Goal: Task Accomplishment & Management: Manage account settings

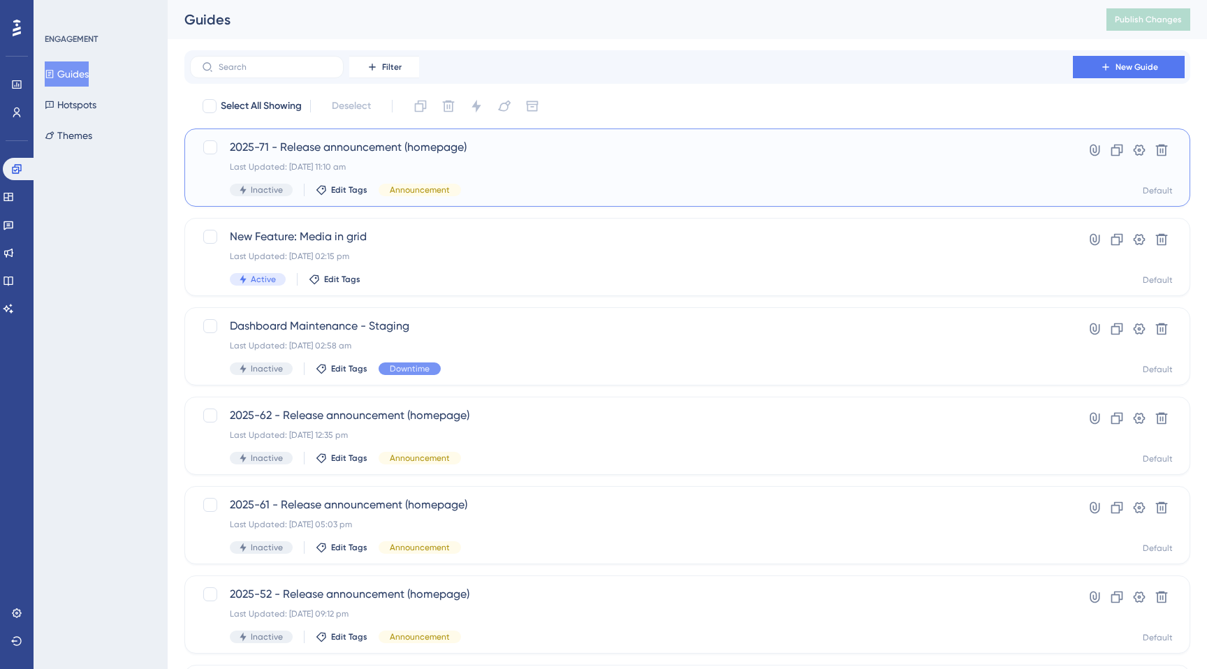
click at [542, 163] on div "Last Updated: 30 Sept 2025 11:10 am" at bounding box center [631, 166] width 803 height 11
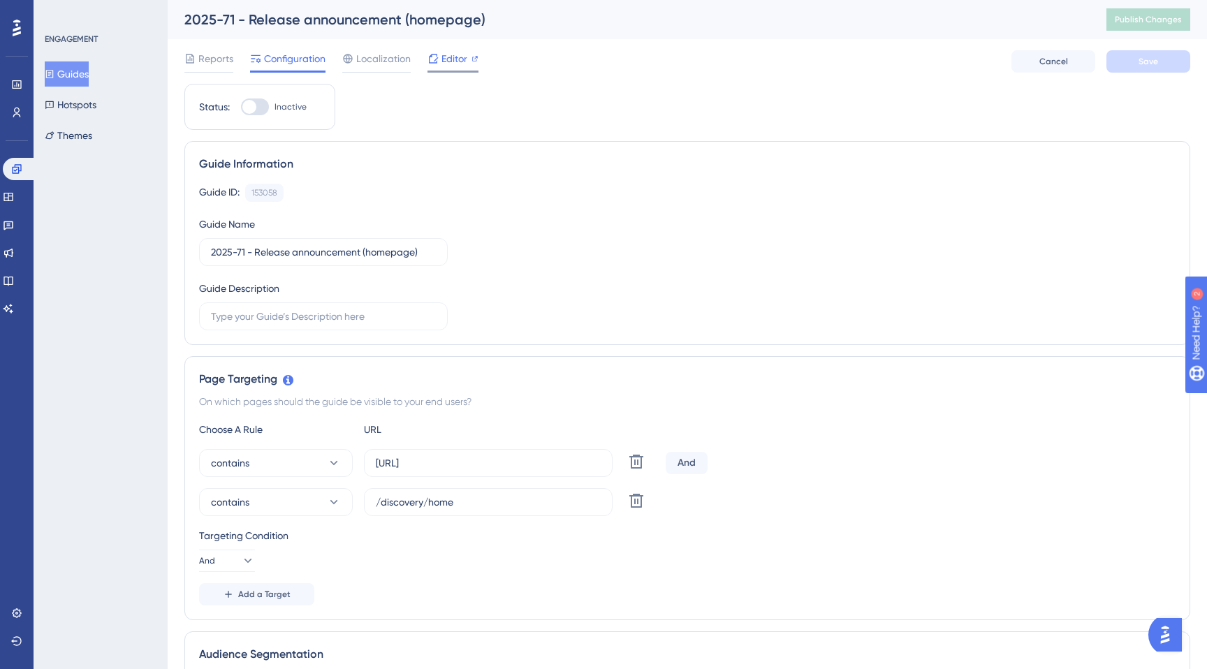
click at [460, 59] on span "Editor" at bounding box center [454, 58] width 26 height 17
click at [262, 113] on div at bounding box center [255, 106] width 28 height 17
click at [241, 108] on input "Inactive" at bounding box center [240, 107] width 1 height 1
checkbox input "true"
click at [1133, 60] on button "Save" at bounding box center [1148, 61] width 84 height 22
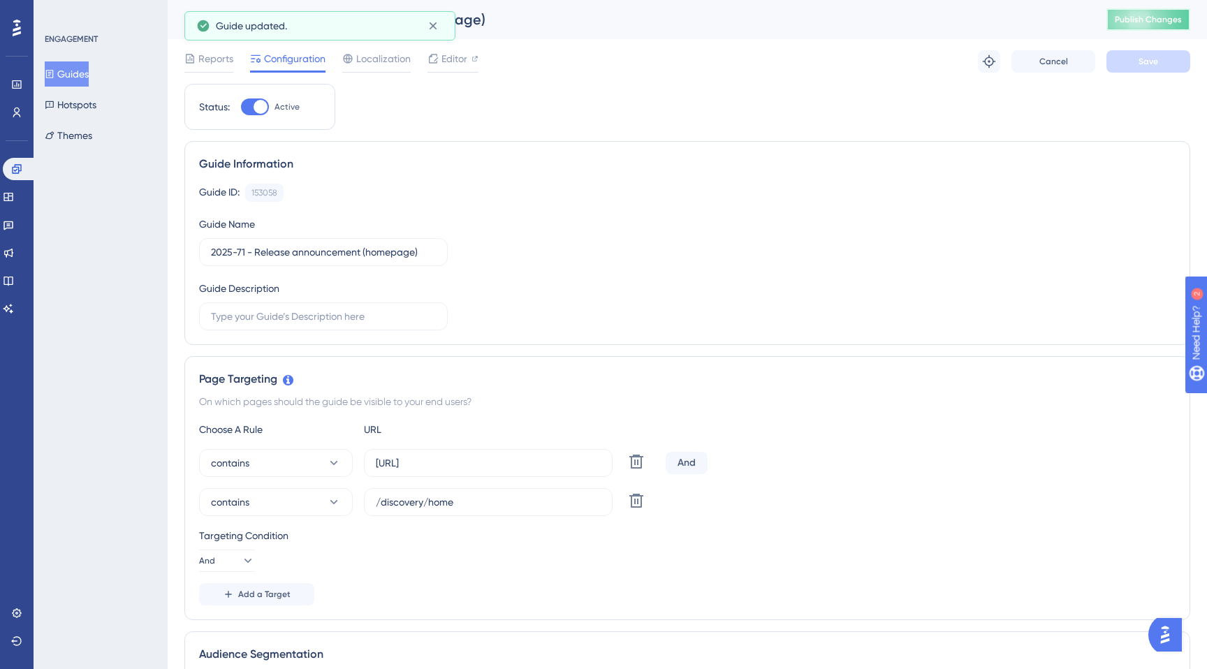
click at [1125, 22] on span "Publish Changes" at bounding box center [1148, 19] width 67 height 11
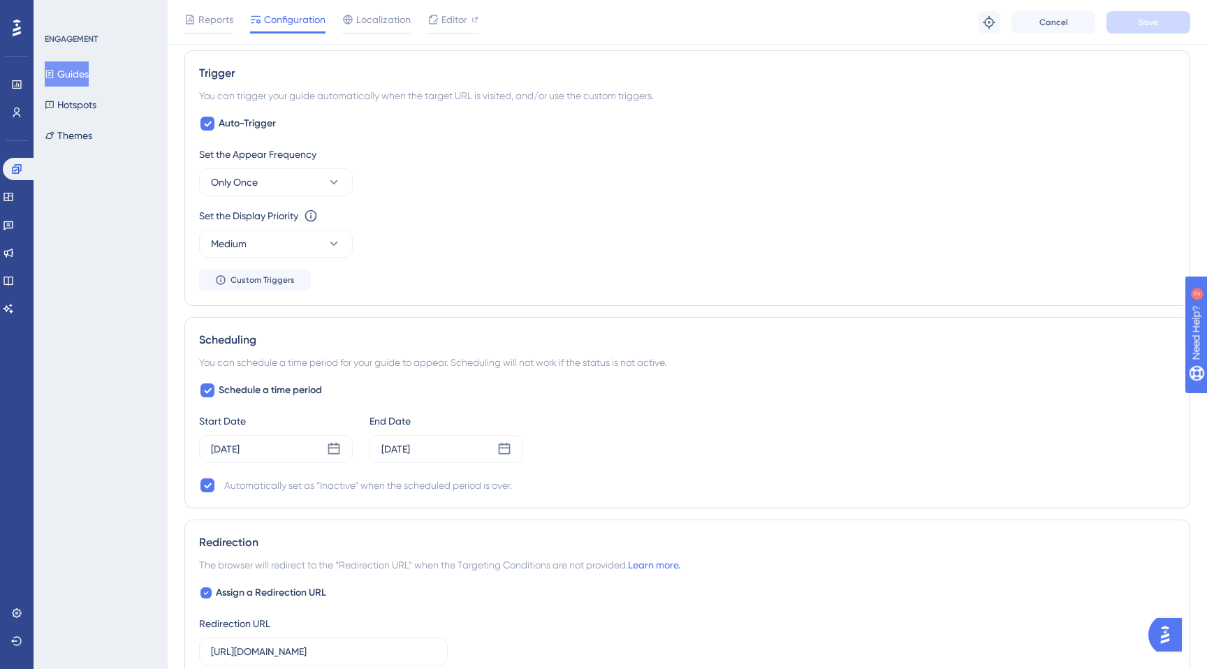
scroll to position [788, 0]
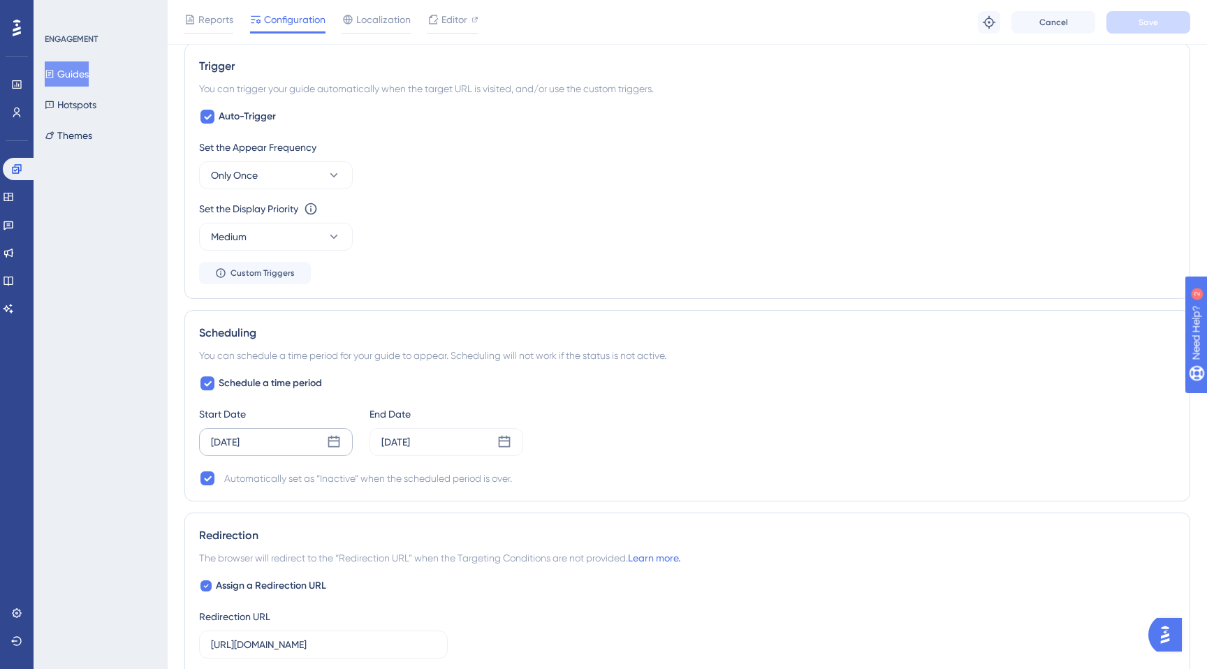
click at [240, 438] on div "[DATE]" at bounding box center [225, 442] width 29 height 17
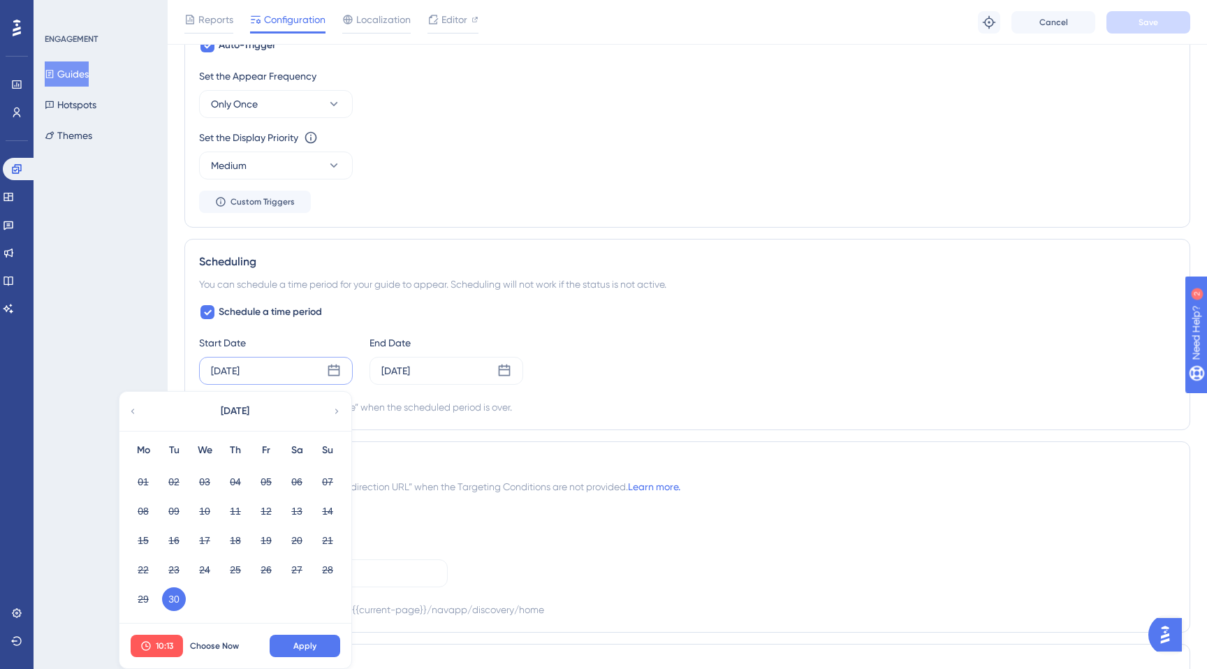
scroll to position [954, 0]
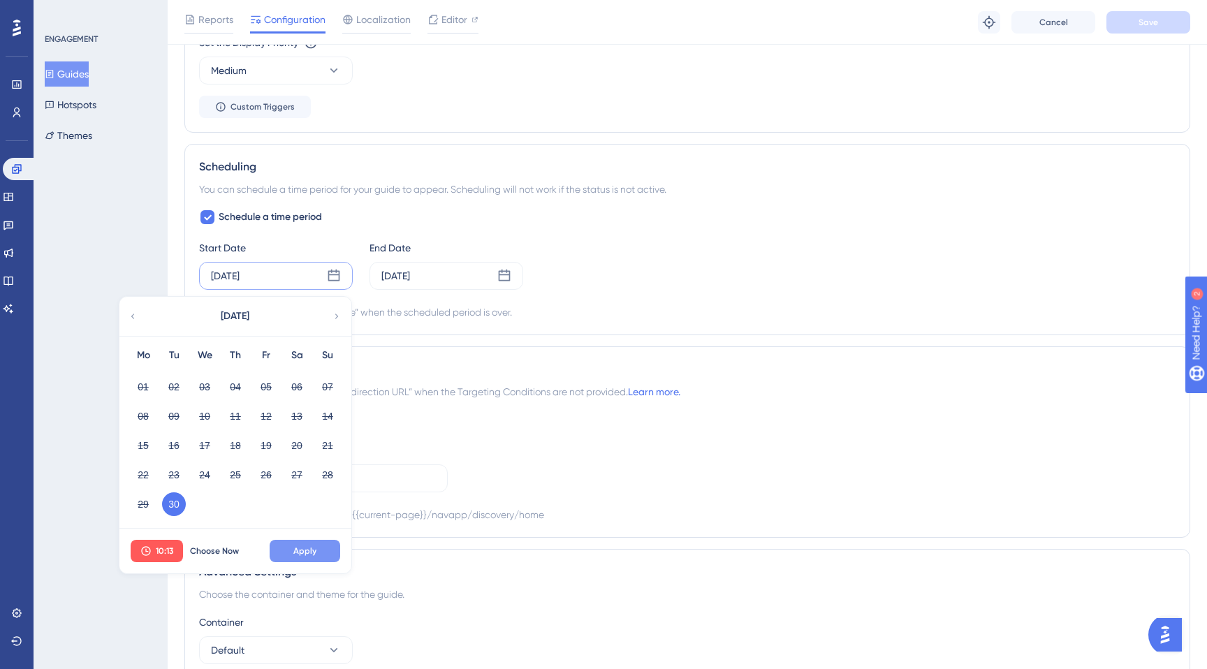
click at [287, 553] on button "Apply" at bounding box center [305, 551] width 71 height 22
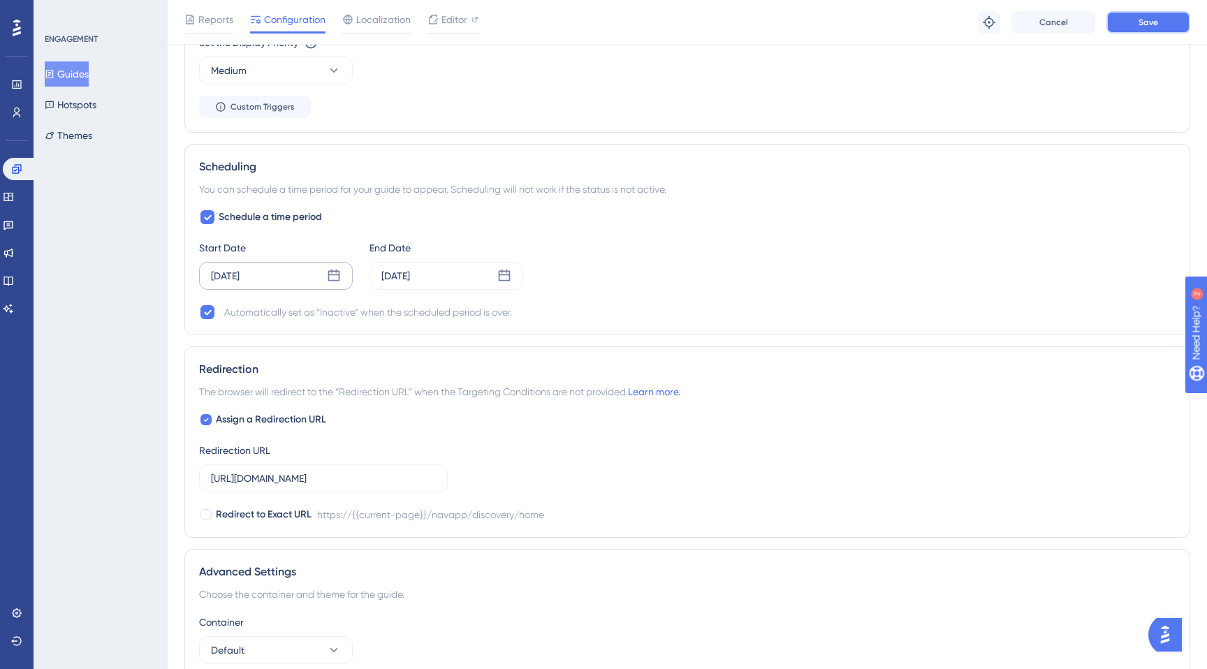
click at [1136, 22] on button "Save" at bounding box center [1148, 22] width 84 height 22
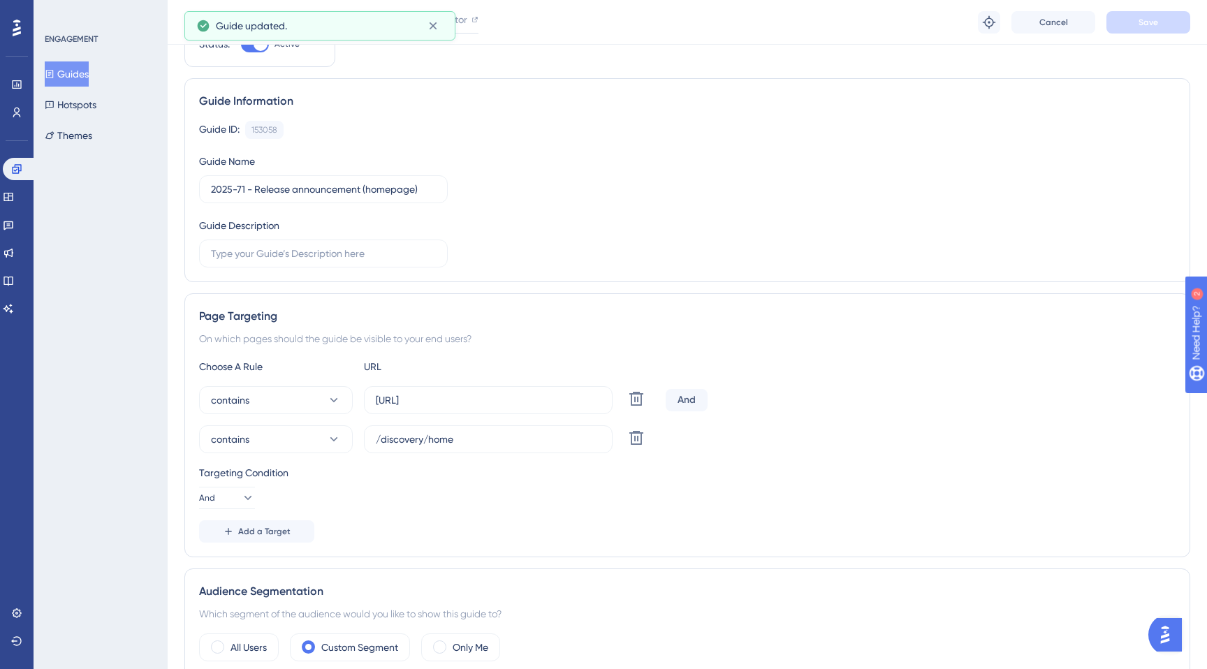
scroll to position [0, 0]
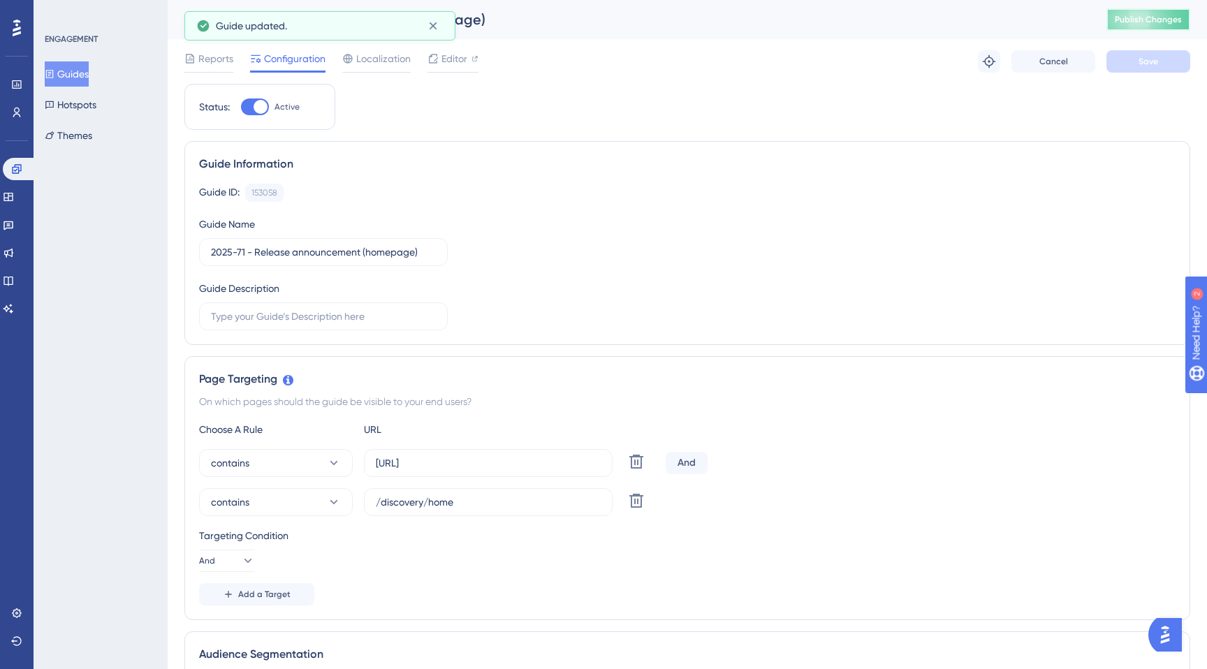
click at [1121, 10] on button "Publish Changes" at bounding box center [1148, 19] width 84 height 22
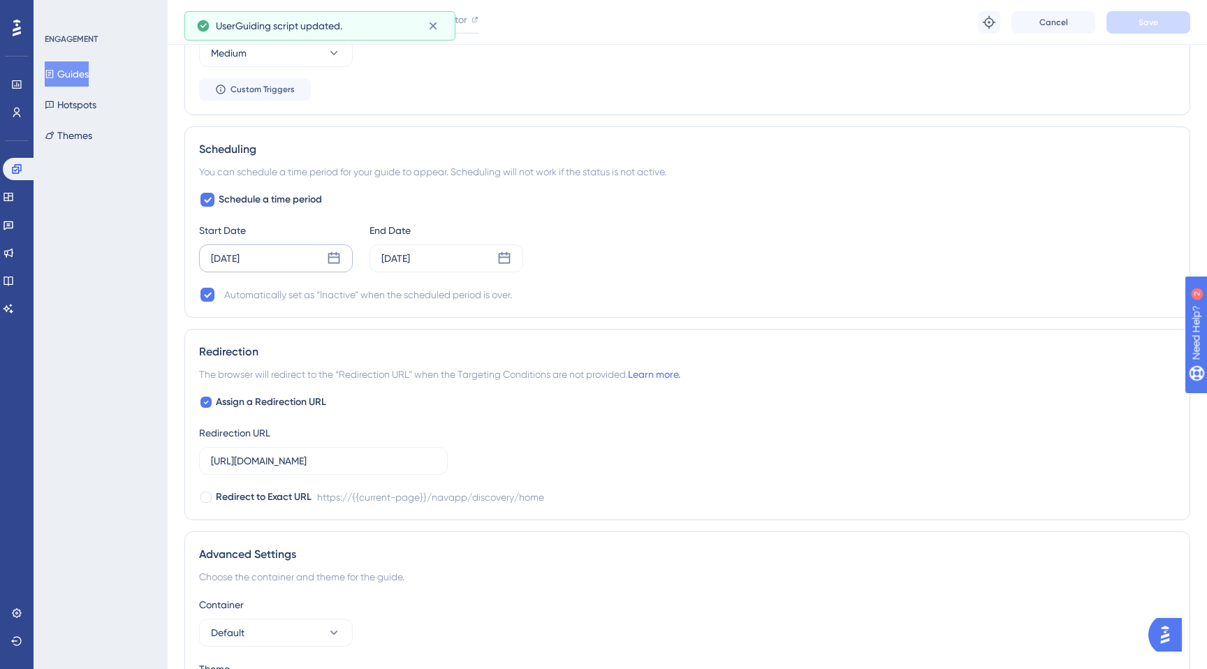
scroll to position [910, 0]
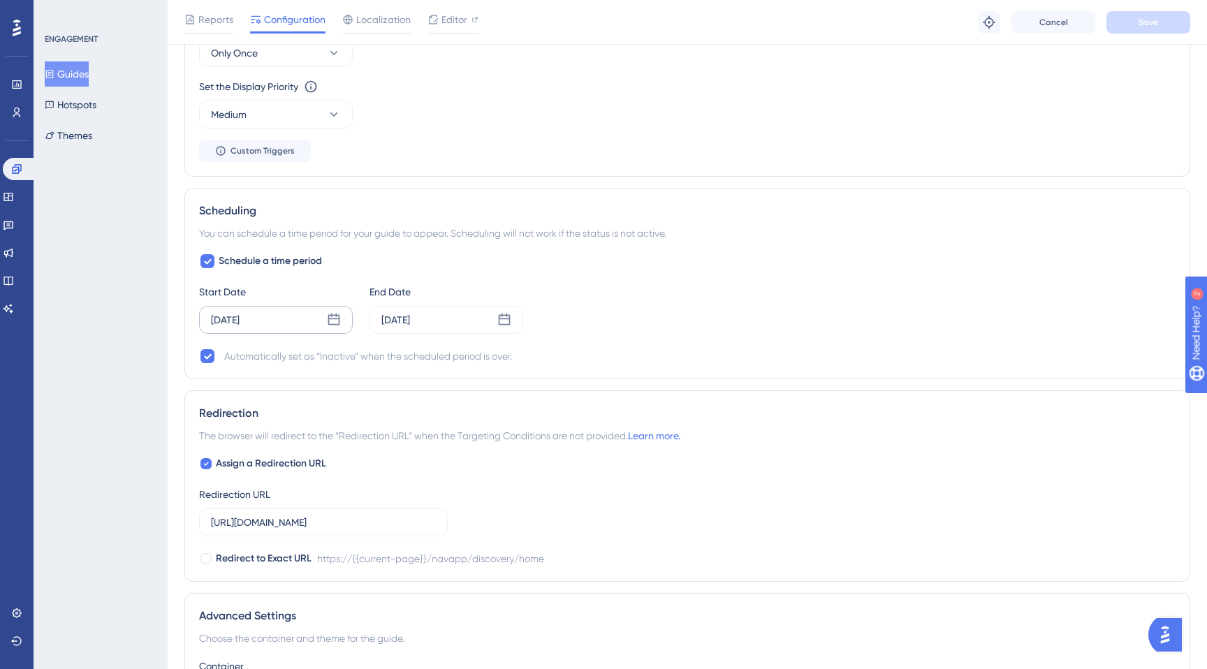
click at [281, 318] on div "[DATE]" at bounding box center [276, 320] width 154 height 28
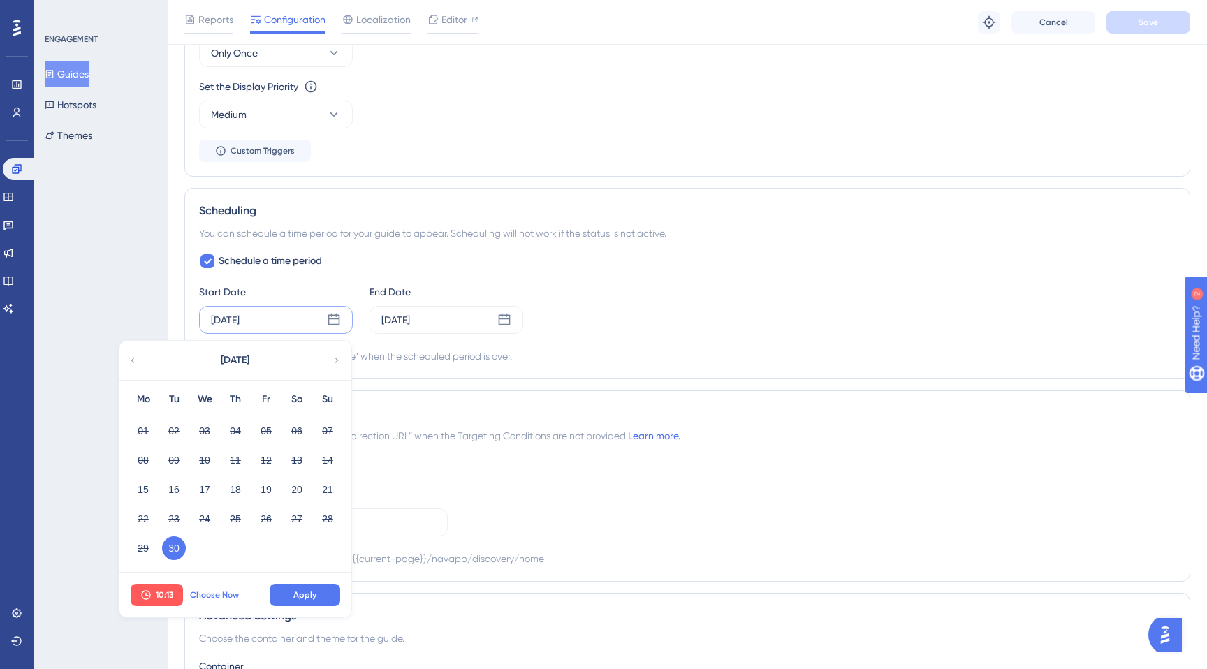
click at [223, 594] on span "Choose Now" at bounding box center [214, 594] width 49 height 11
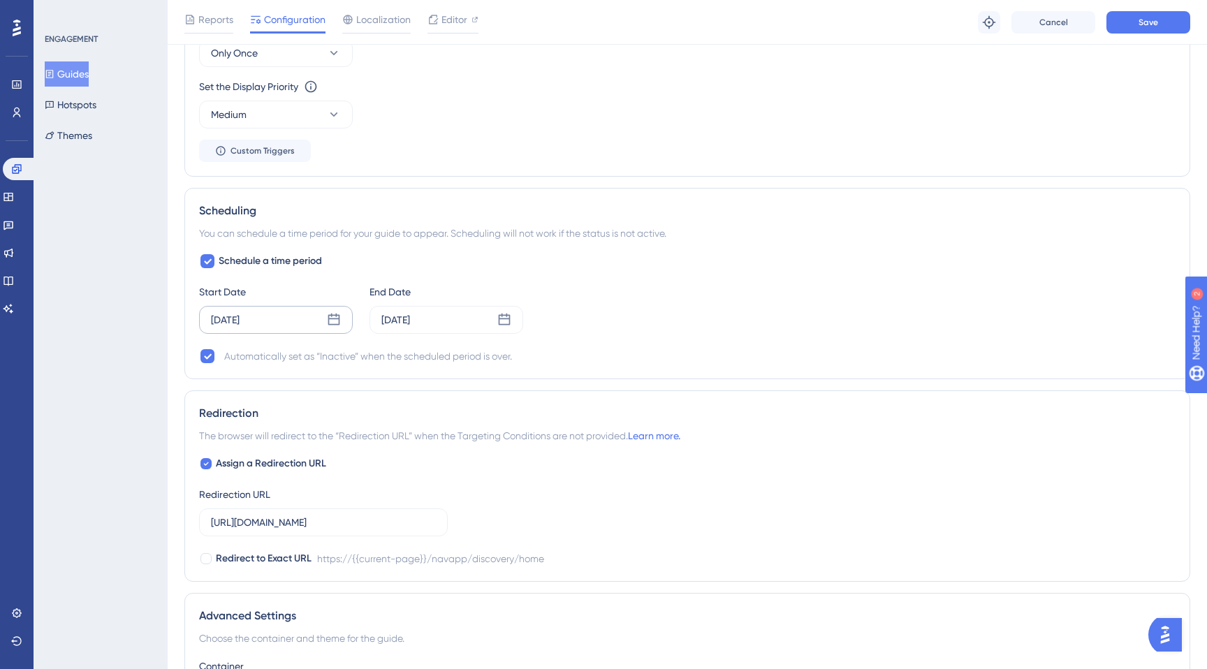
click at [240, 318] on div "[DATE]" at bounding box center [225, 319] width 29 height 17
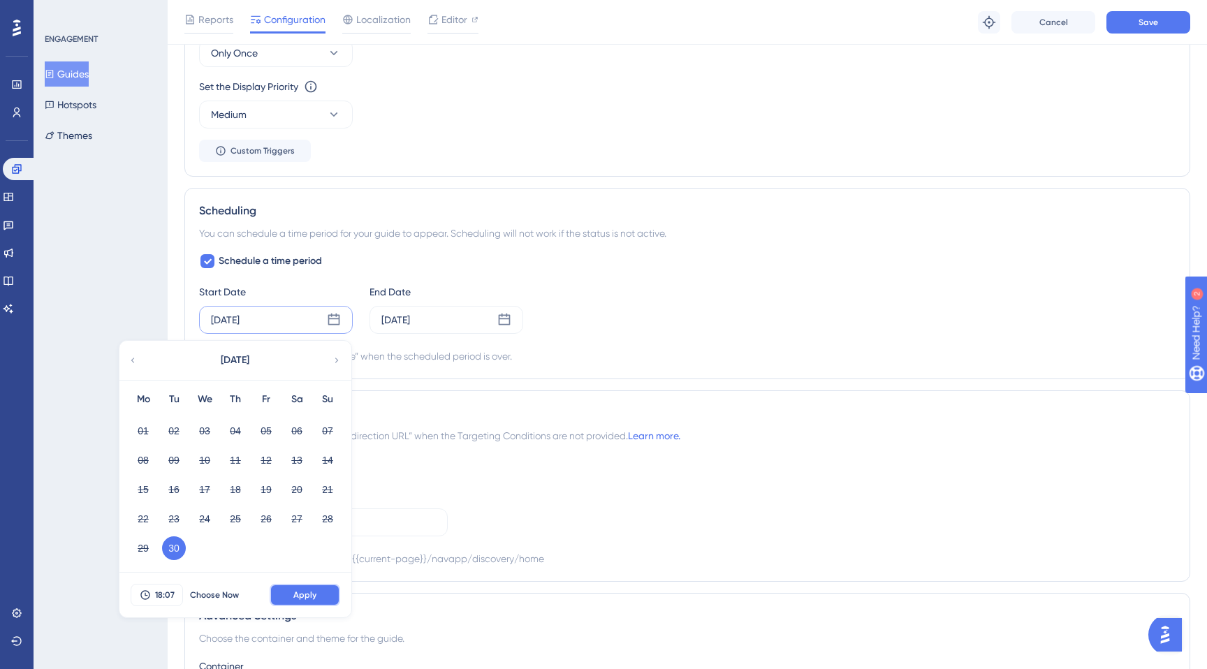
click at [309, 598] on span "Apply" at bounding box center [304, 594] width 23 height 11
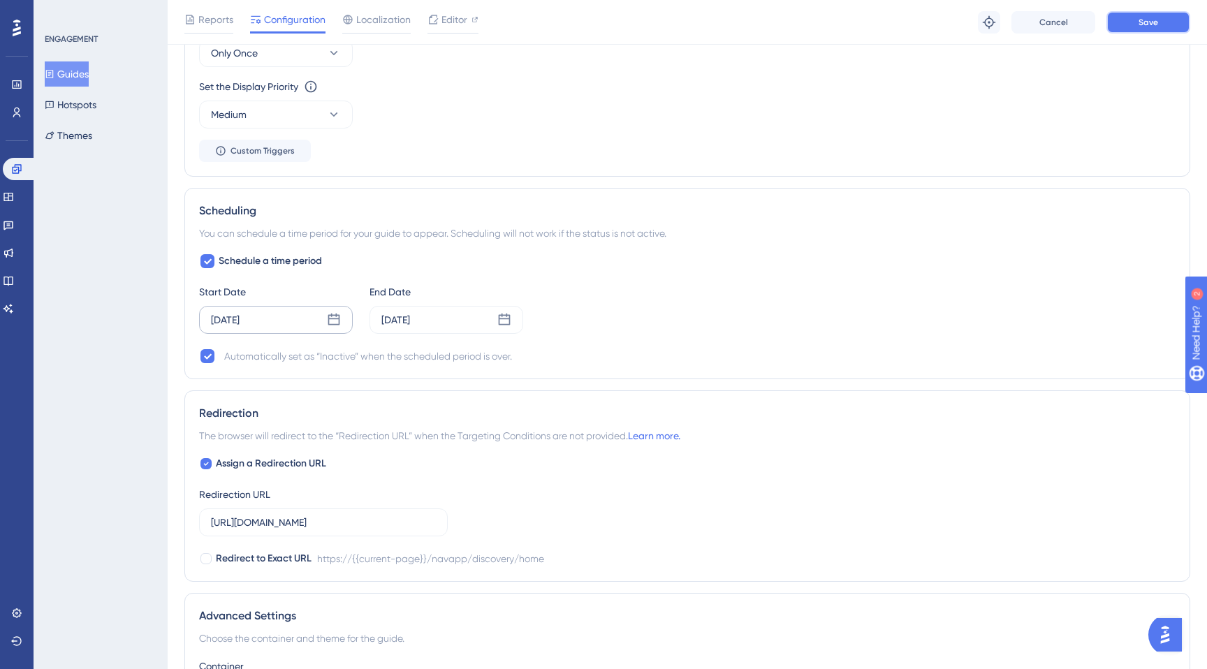
click at [1132, 24] on button "Save" at bounding box center [1148, 22] width 84 height 22
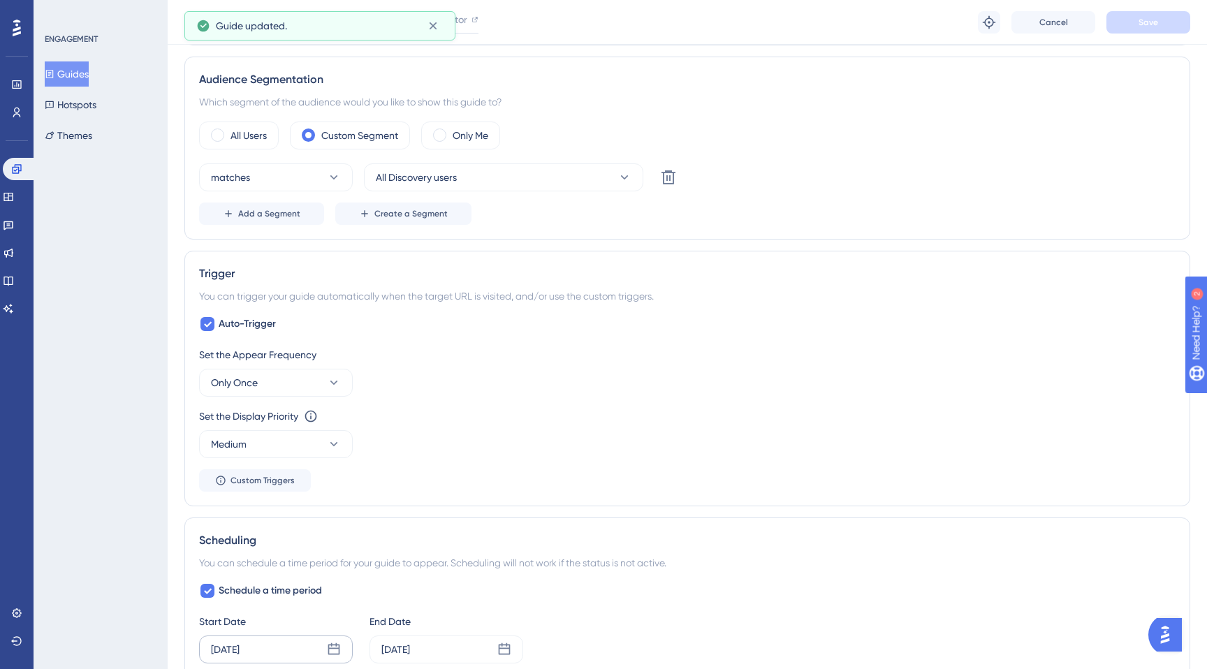
scroll to position [0, 0]
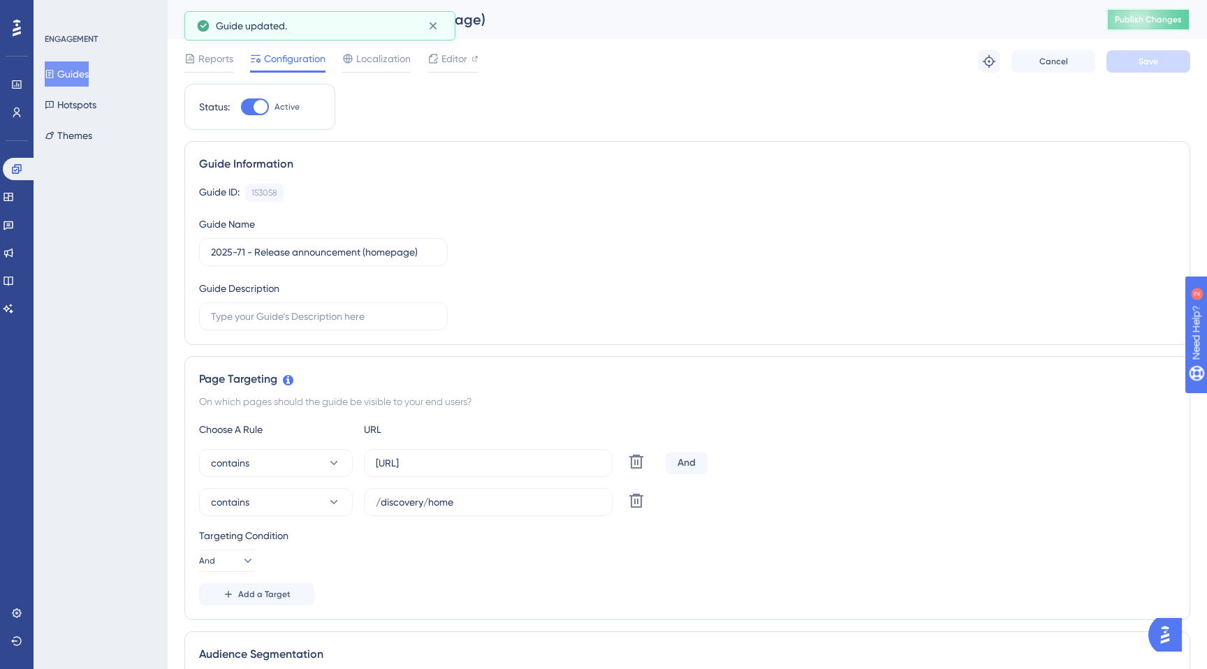
click at [1114, 24] on button "Publish Changes" at bounding box center [1148, 19] width 84 height 22
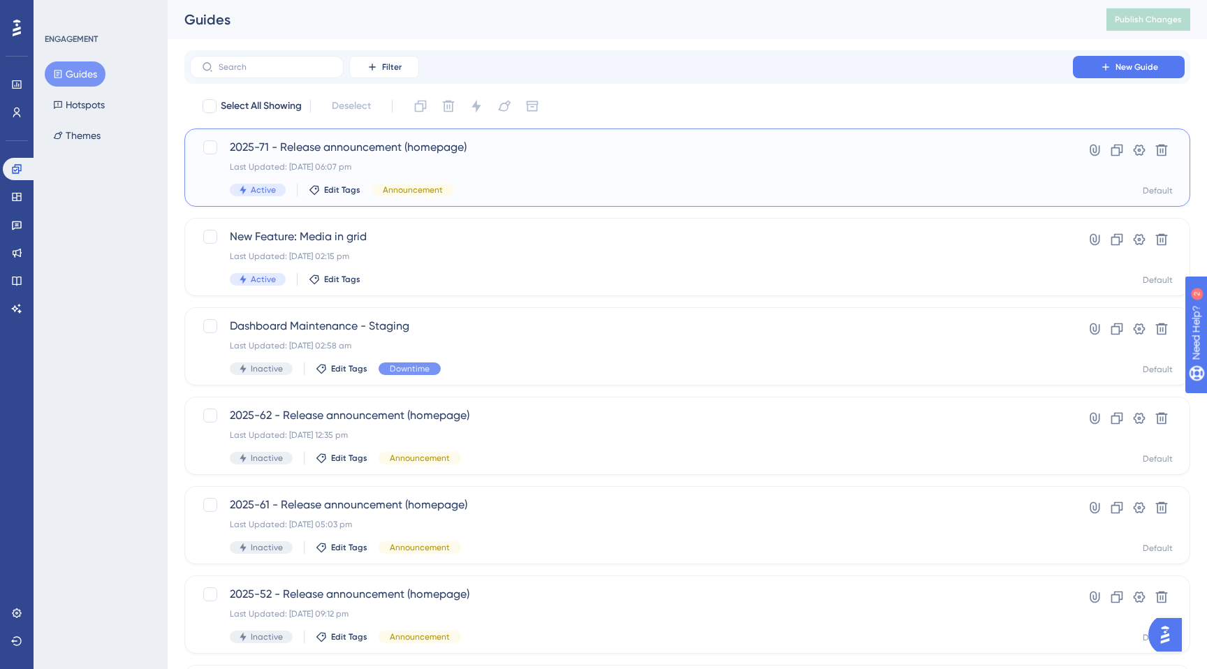
click at [546, 154] on span "2025-71 - Release announcement (homepage)" at bounding box center [631, 147] width 803 height 17
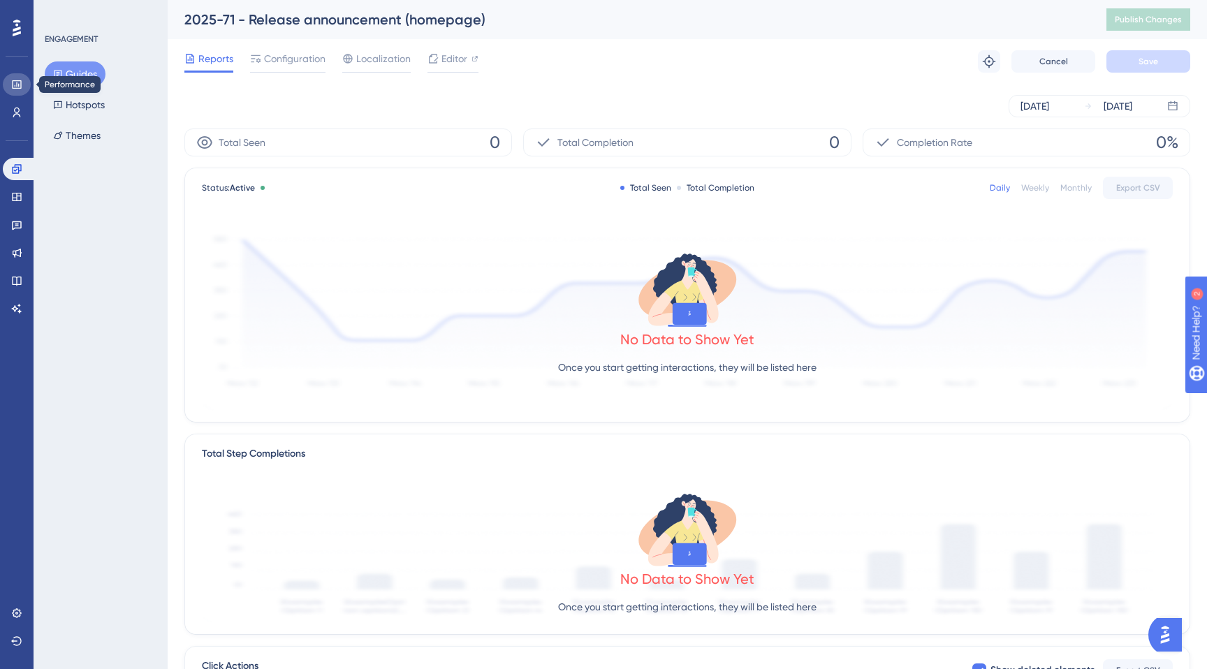
click at [15, 94] on link at bounding box center [17, 84] width 28 height 22
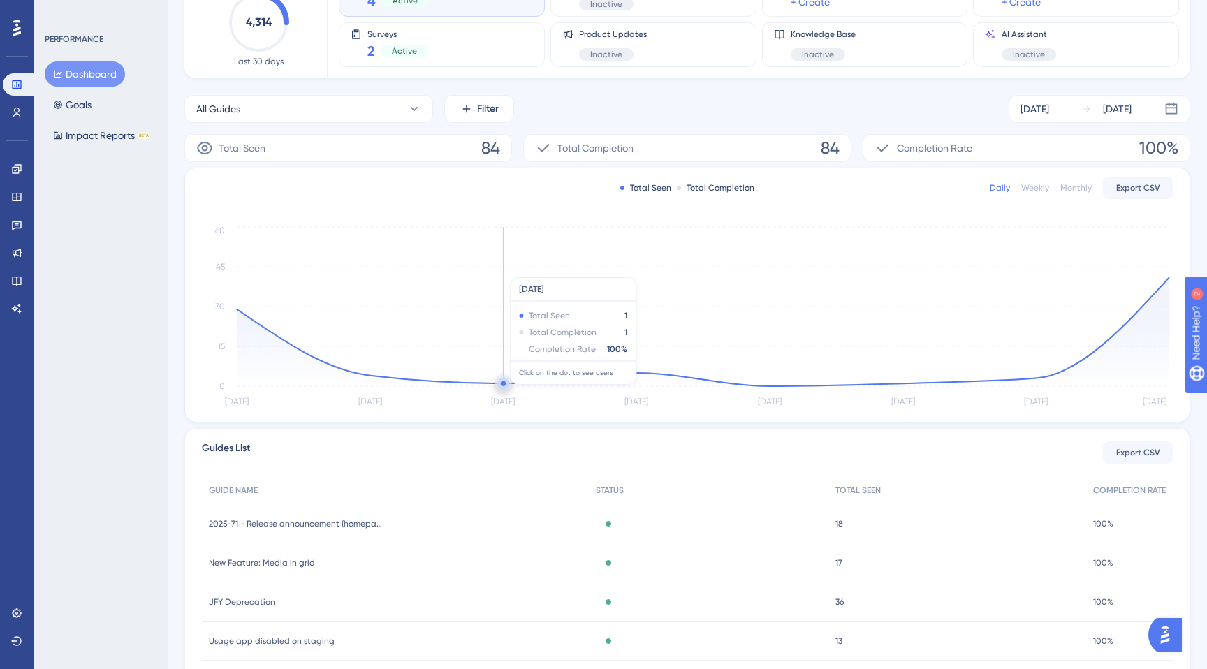
scroll to position [182, 0]
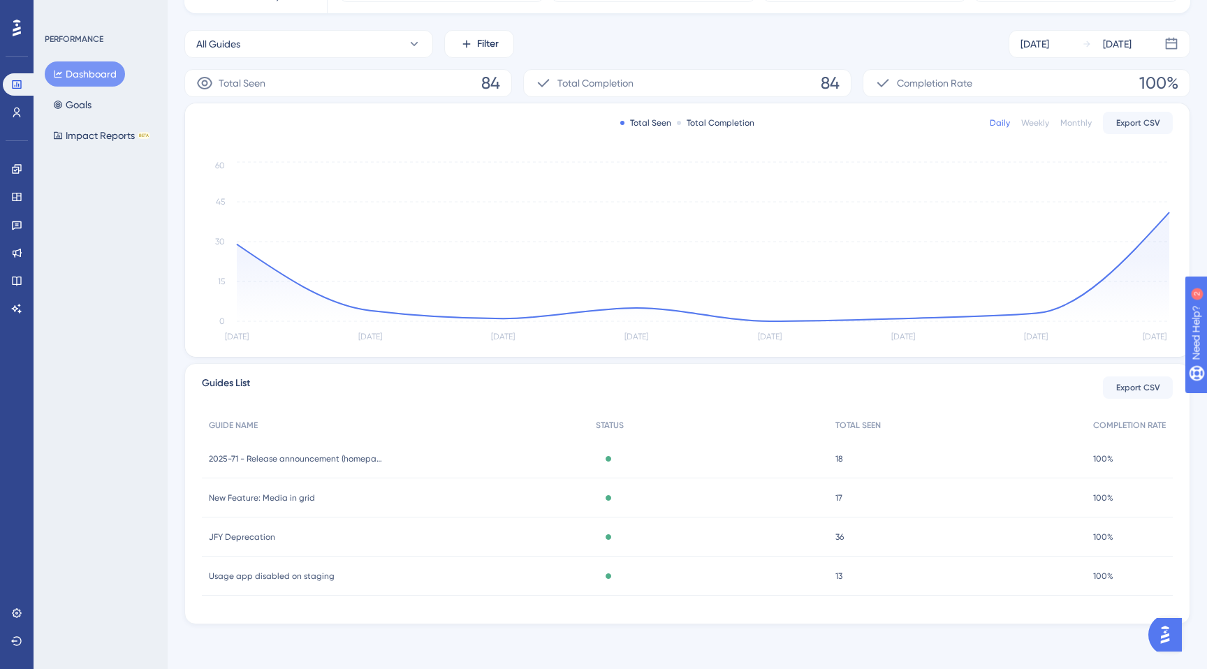
click at [840, 453] on span "18" at bounding box center [839, 458] width 8 height 11
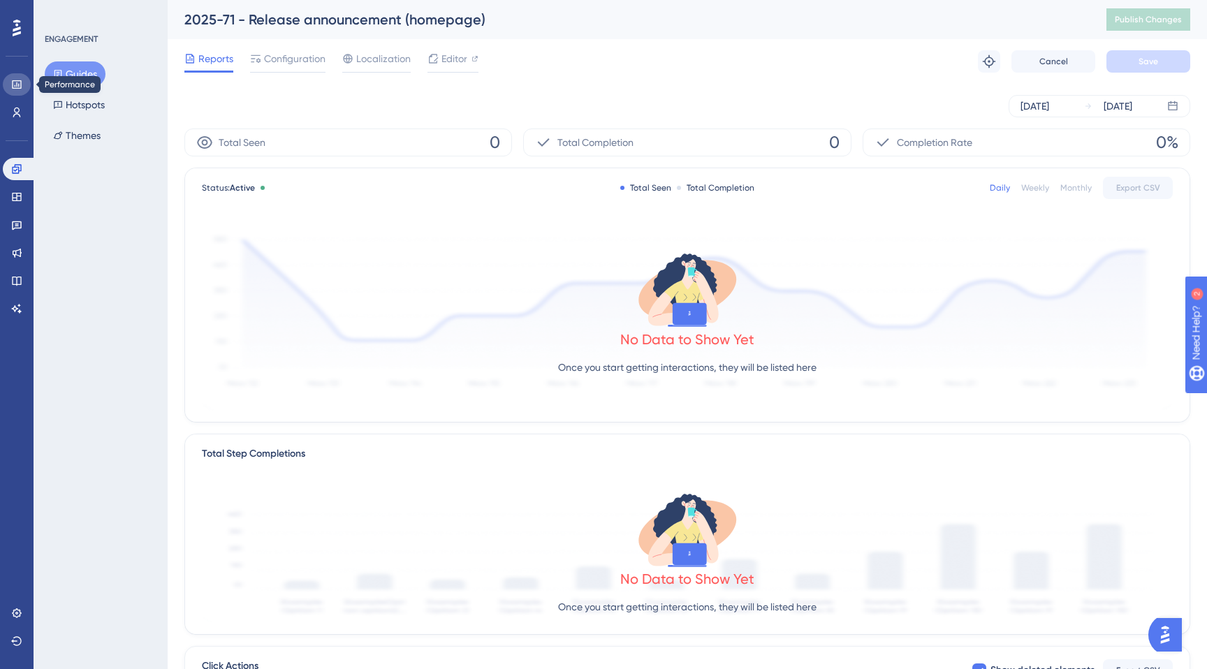
click at [16, 88] on icon at bounding box center [16, 84] width 9 height 8
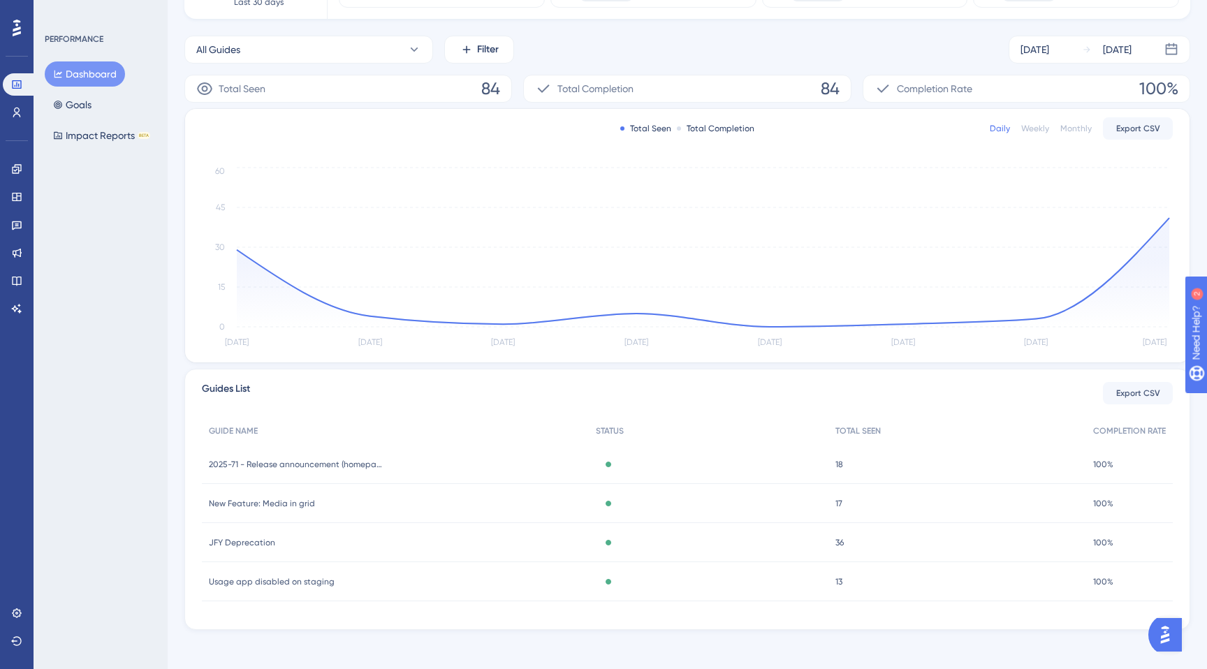
scroll to position [182, 0]
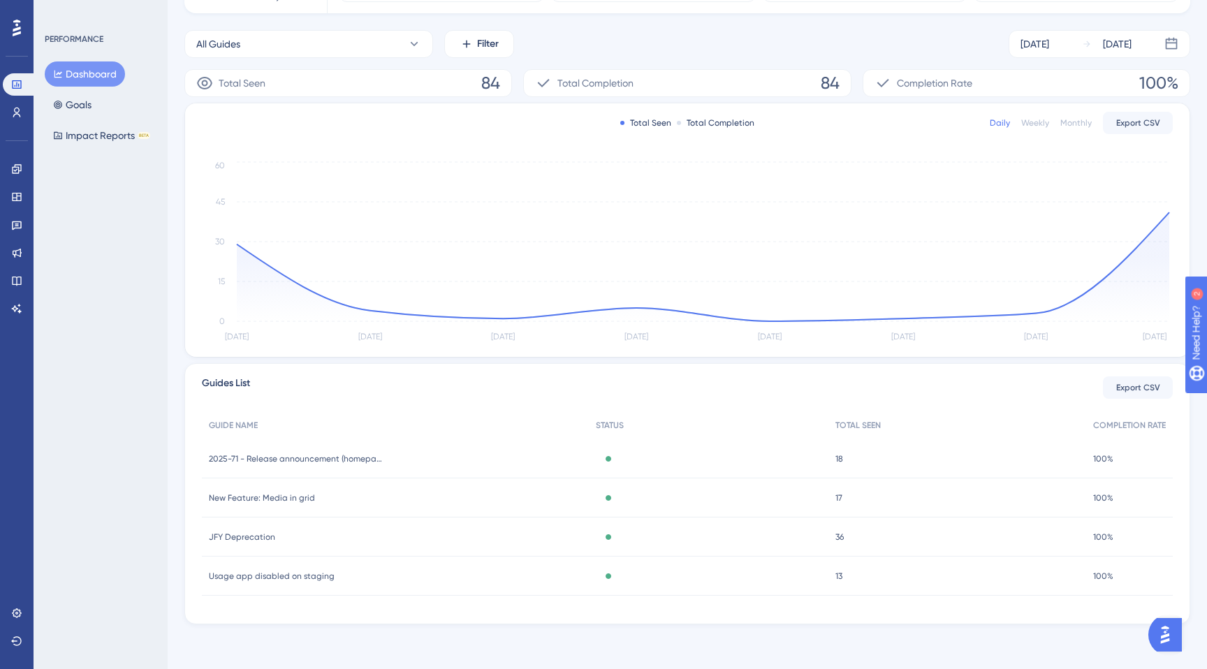
click at [1103, 459] on span "100%" at bounding box center [1103, 458] width 20 height 11
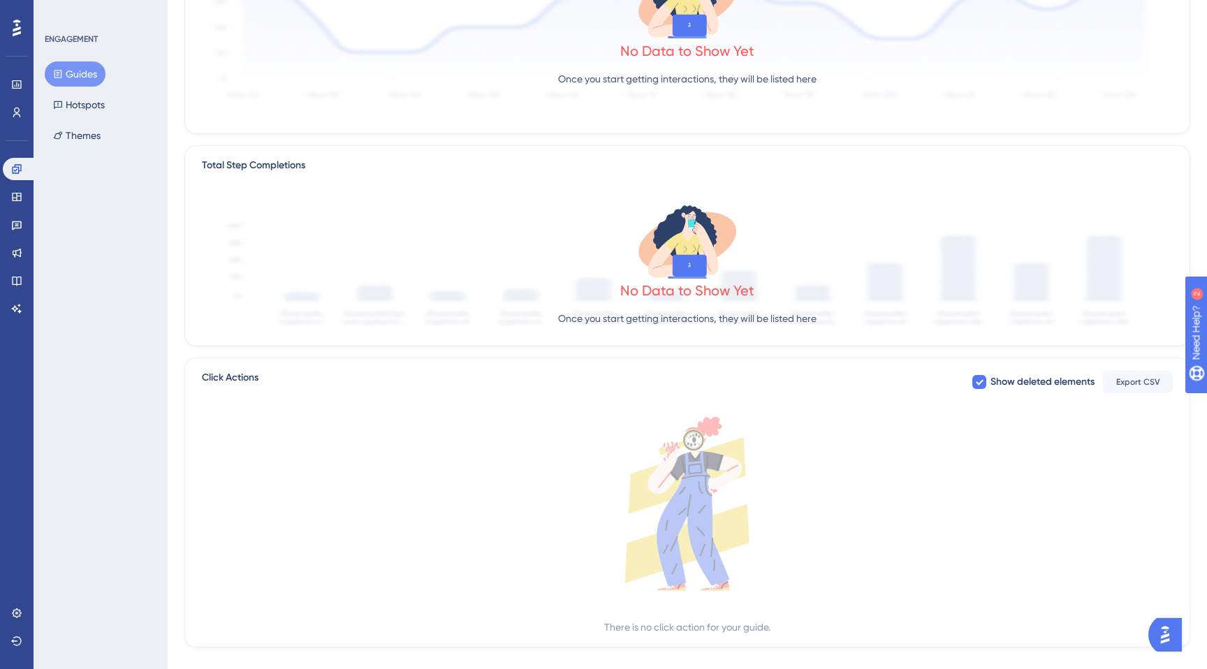
scroll to position [306, 0]
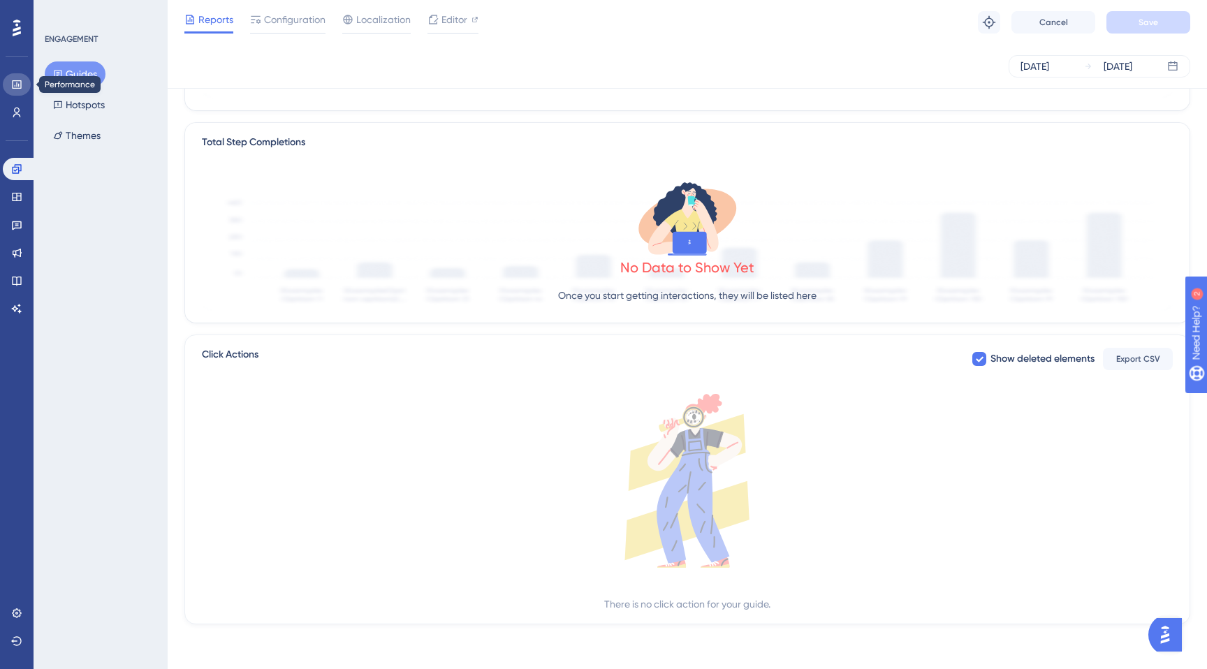
click at [27, 87] on link at bounding box center [17, 84] width 28 height 22
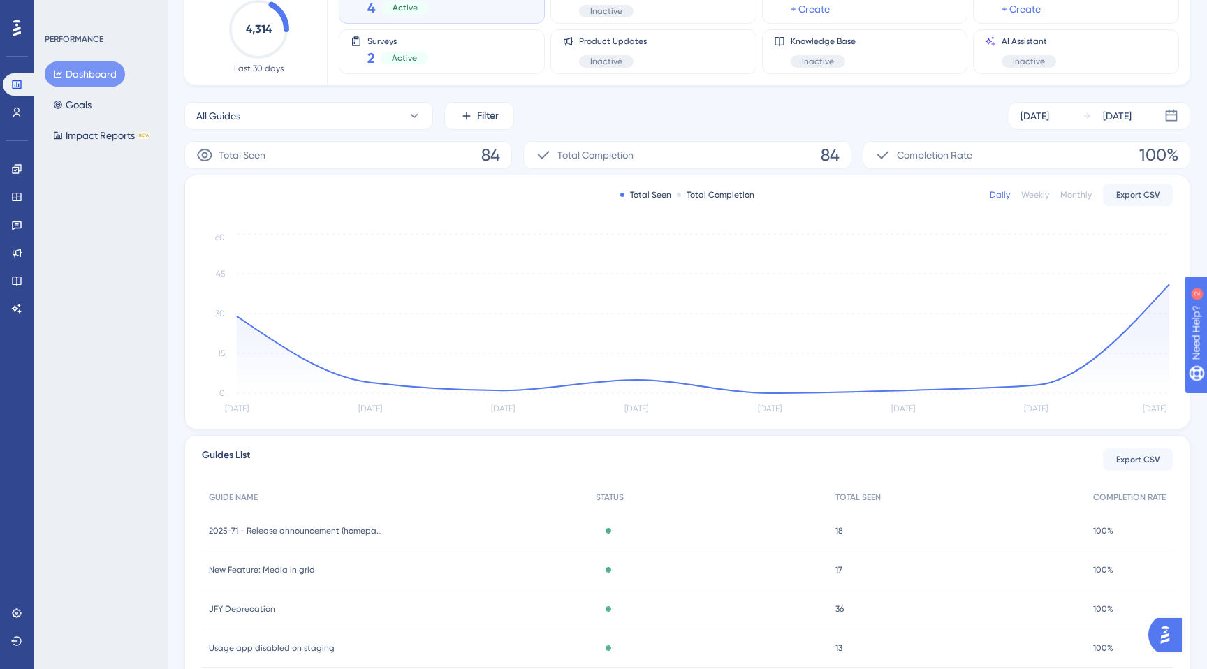
scroll to position [182, 0]
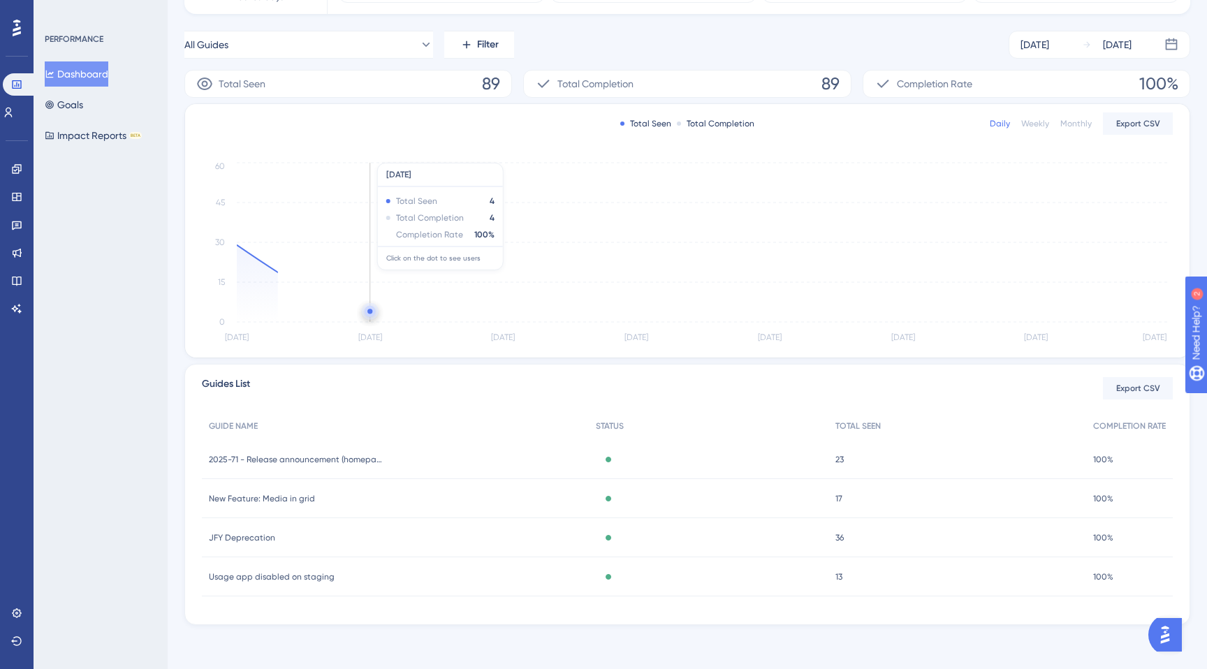
scroll to position [182, 0]
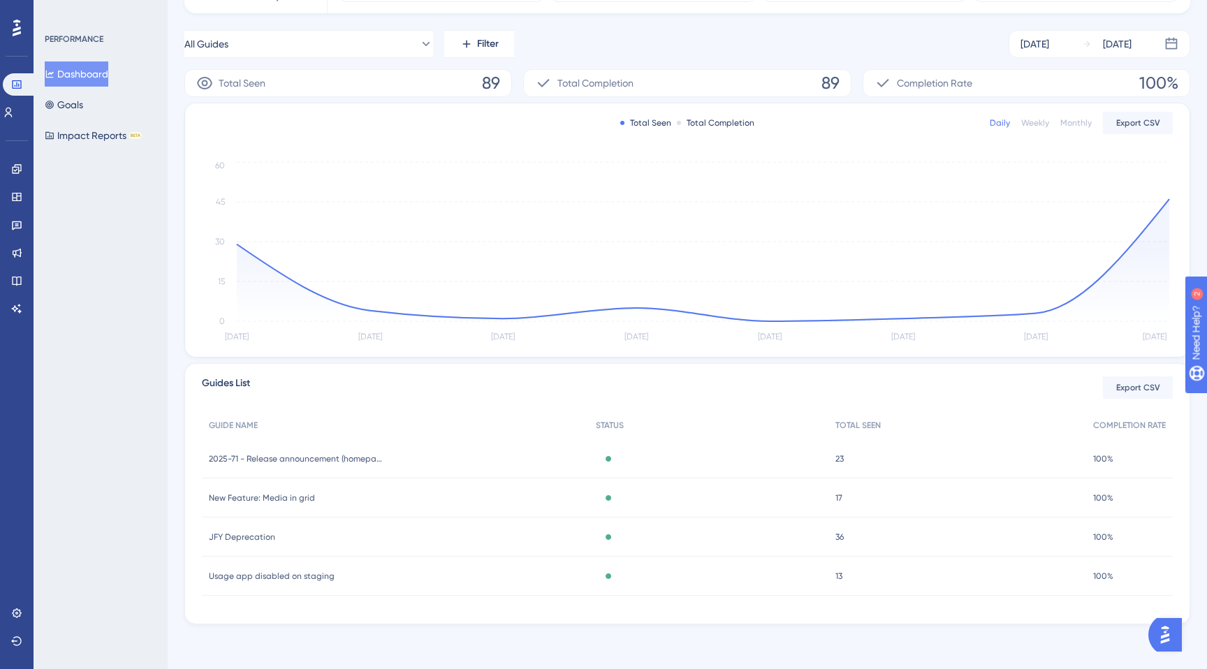
click at [836, 461] on span "23" at bounding box center [839, 458] width 8 height 11
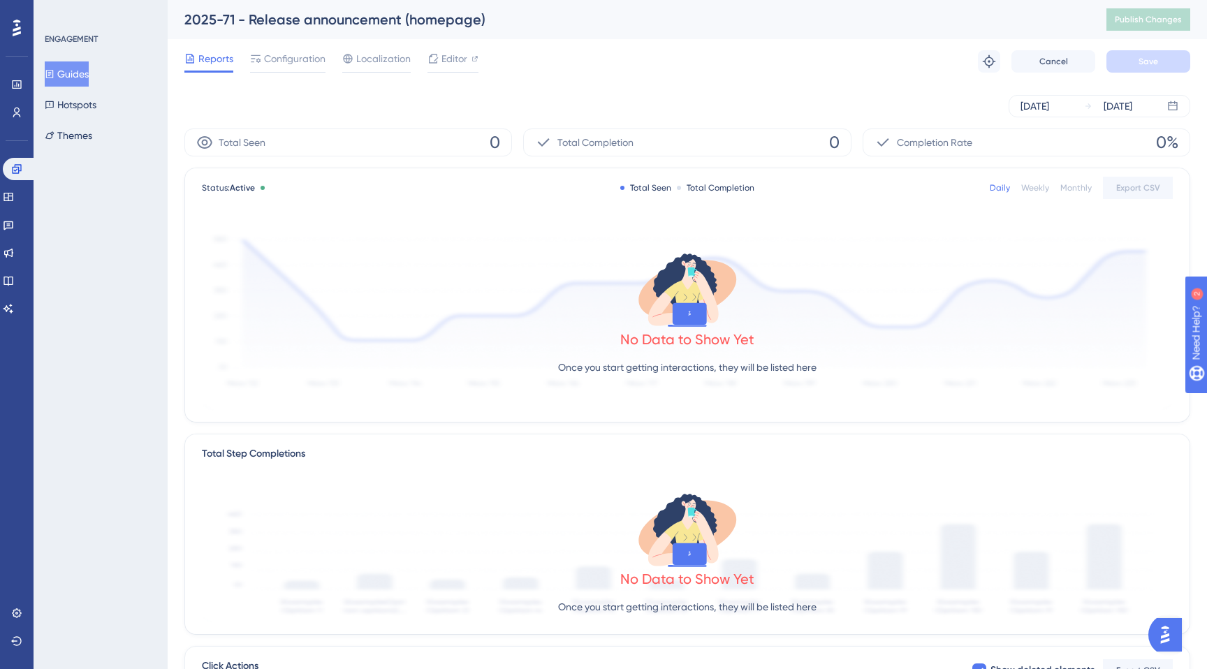
click at [78, 81] on button "Guides" at bounding box center [67, 73] width 44 height 25
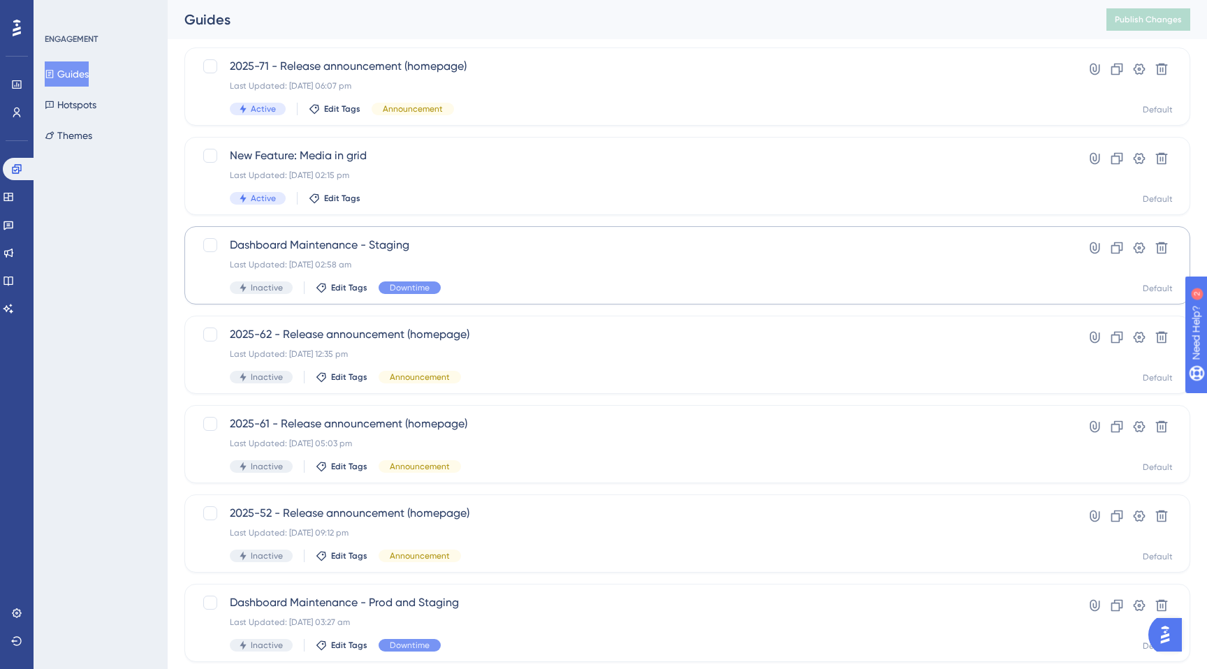
scroll to position [120, 0]
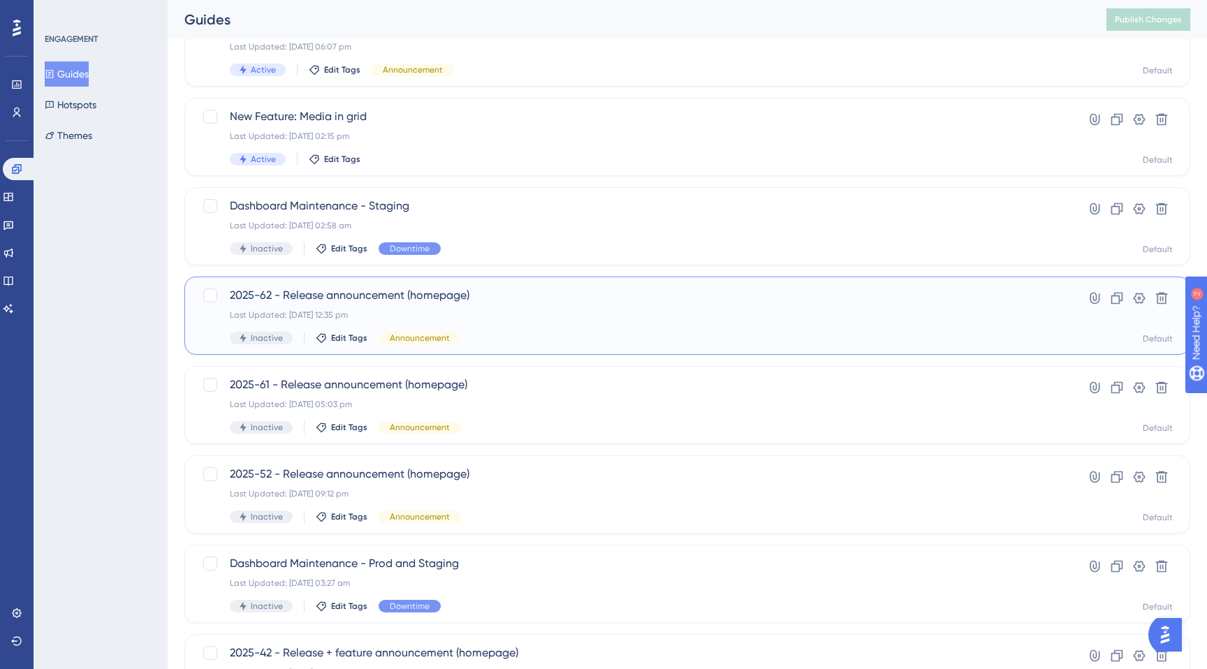
click at [529, 323] on div "2025-62 - Release announcement (homepage) Last Updated: 10 Sept 2025 12:35 pm I…" at bounding box center [631, 315] width 803 height 57
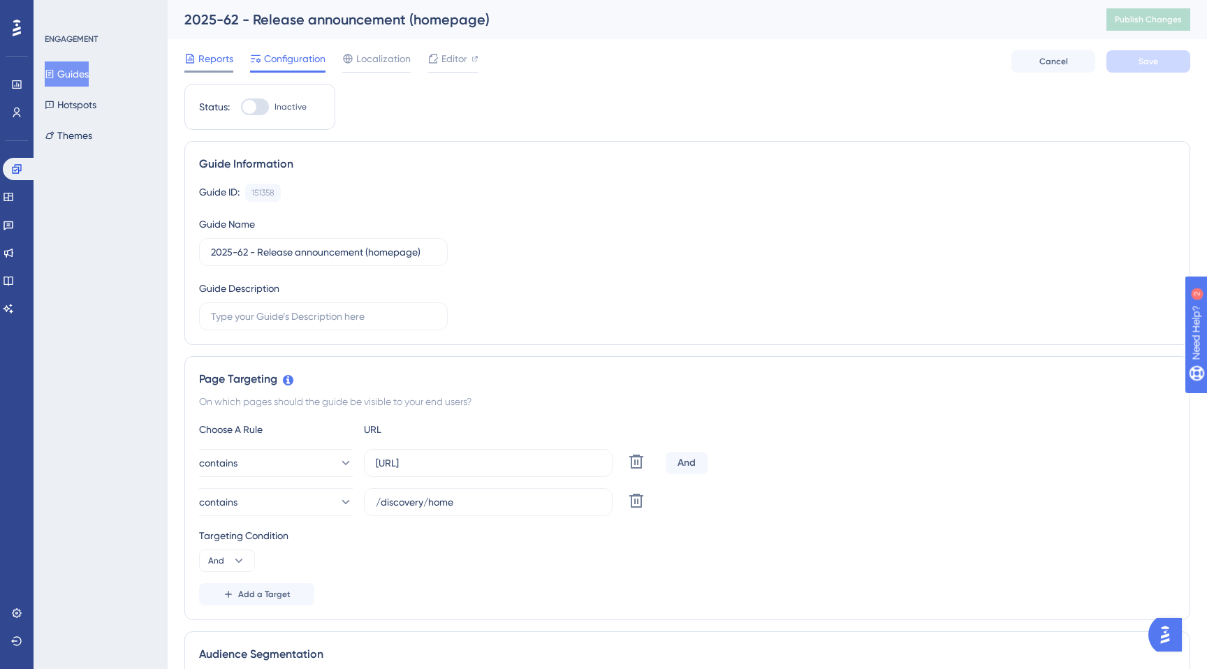
click at [198, 60] on span "Reports" at bounding box center [215, 58] width 35 height 17
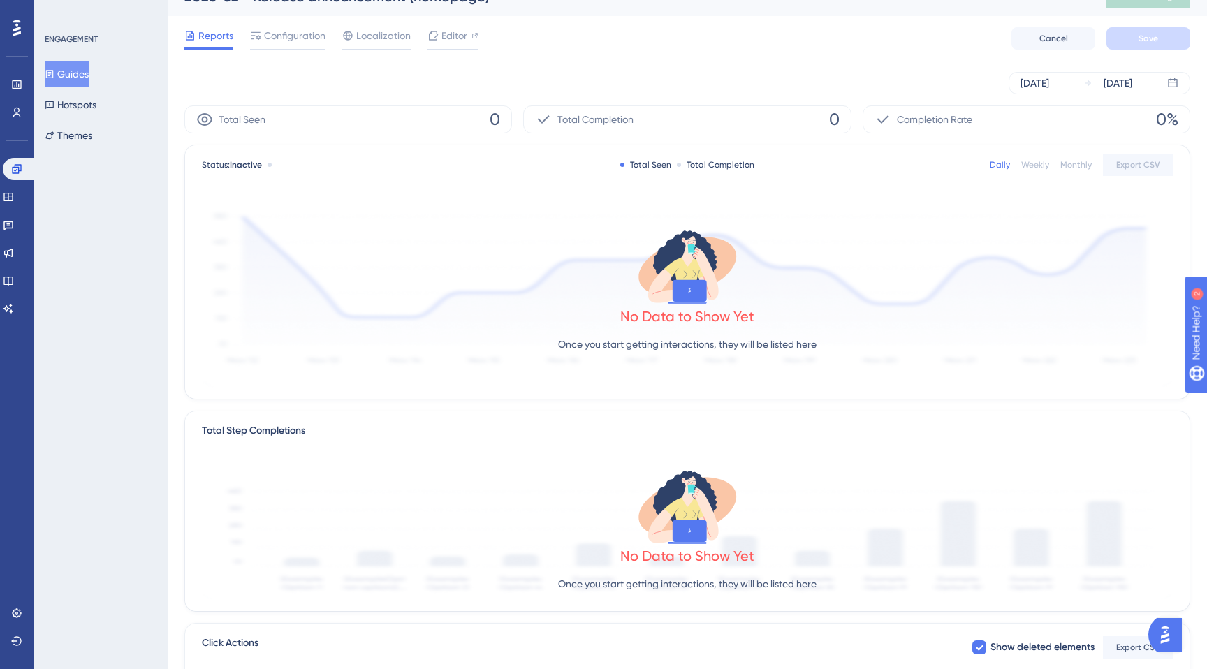
scroll to position [24, 0]
click at [1055, 167] on div "Daily Weekly Monthly Export CSV" at bounding box center [1081, 163] width 183 height 22
click at [1065, 167] on div "Monthly" at bounding box center [1075, 163] width 31 height 11
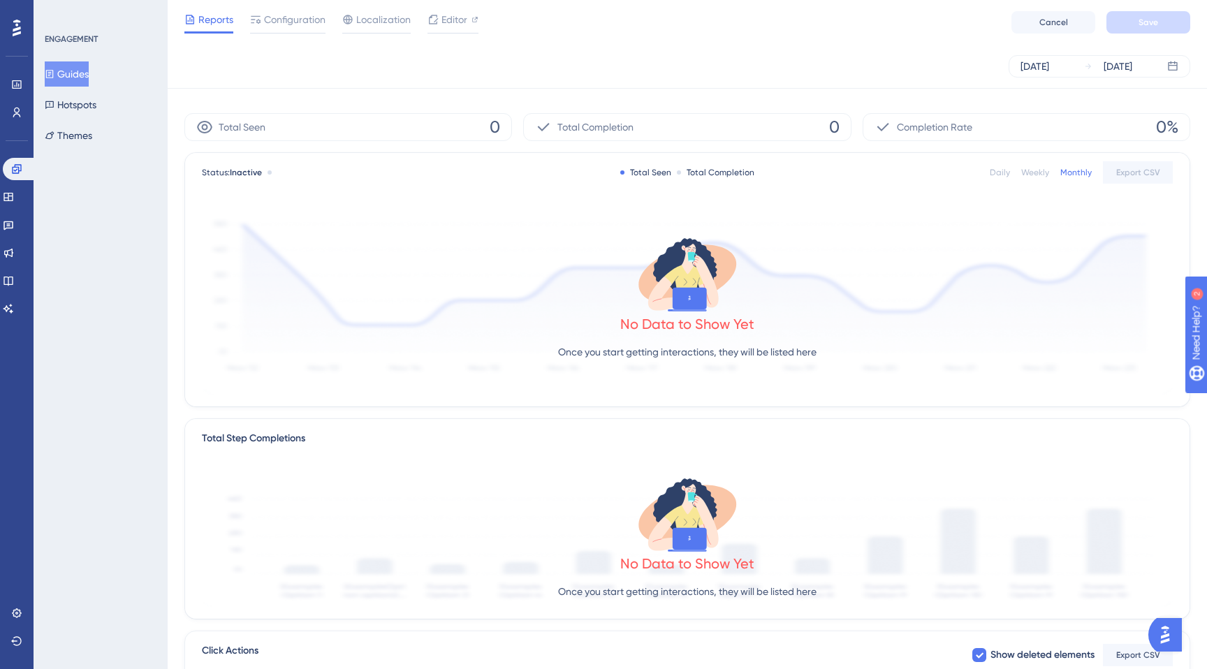
scroll to position [0, 0]
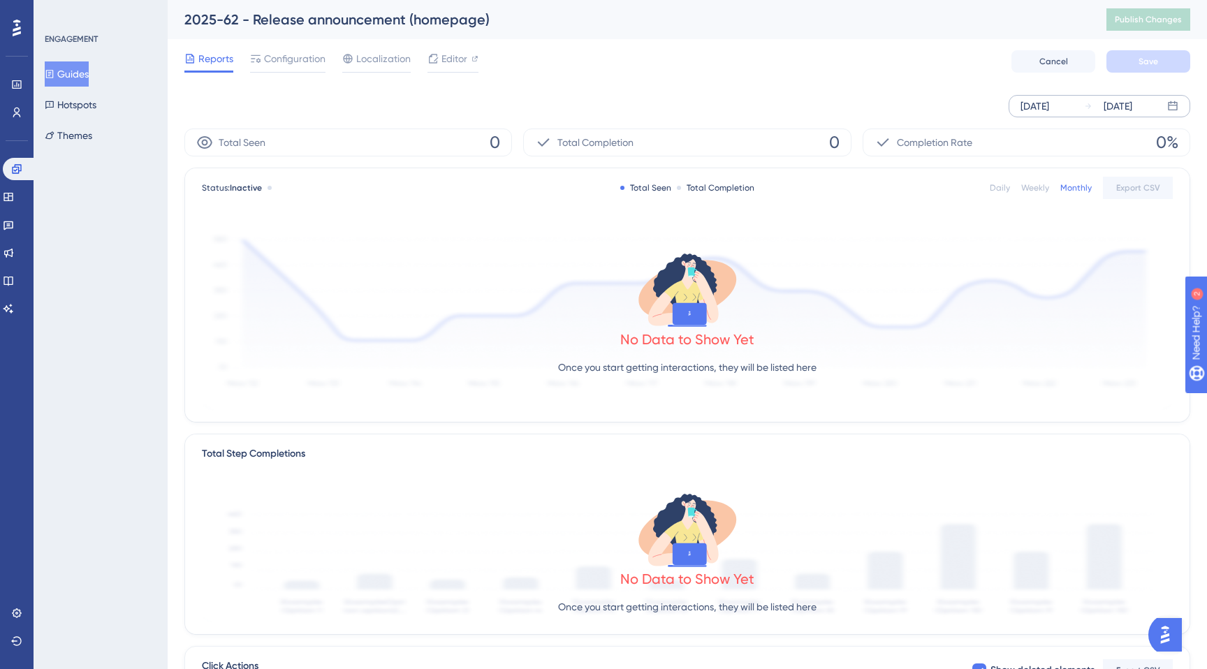
click at [1041, 101] on div "[DATE]" at bounding box center [1034, 106] width 29 height 17
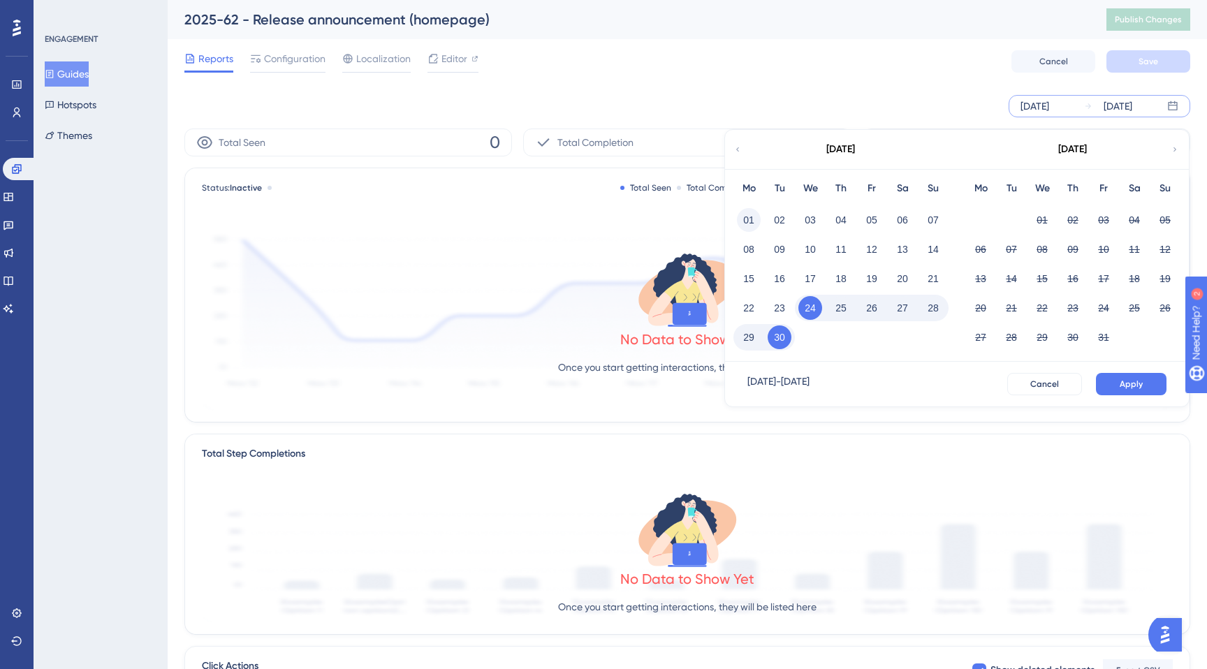
click at [754, 223] on button "01" at bounding box center [749, 220] width 24 height 24
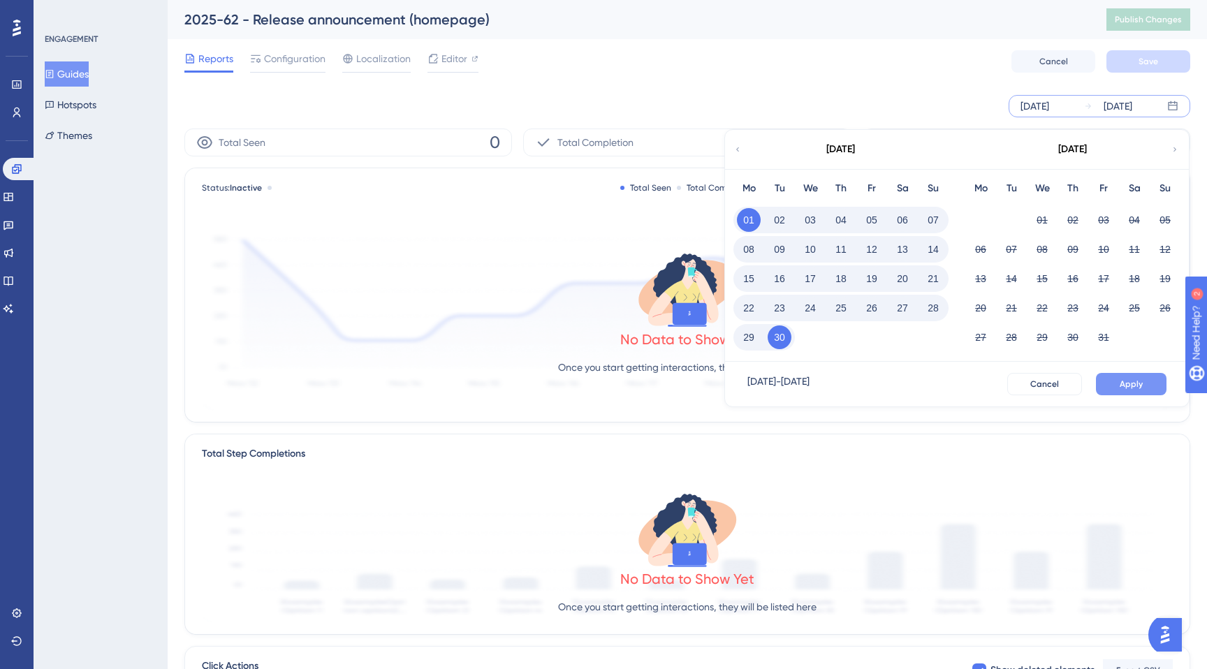
click at [1145, 382] on button "Apply" at bounding box center [1131, 384] width 71 height 22
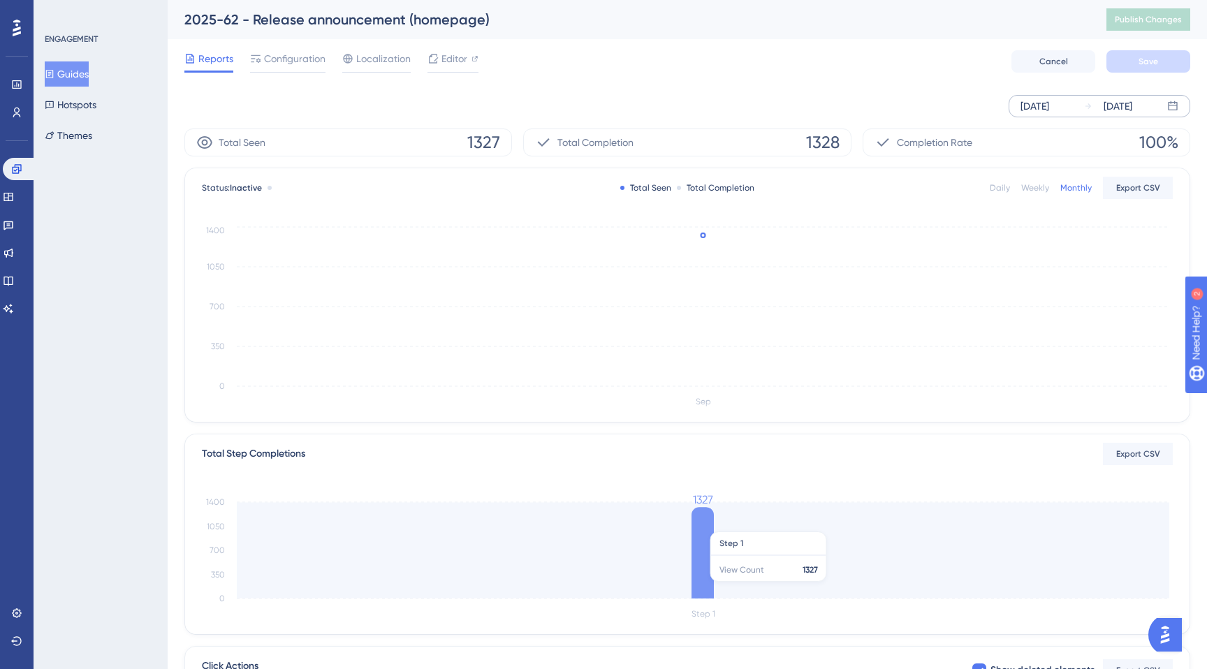
click at [706, 524] on icon at bounding box center [702, 552] width 22 height 91
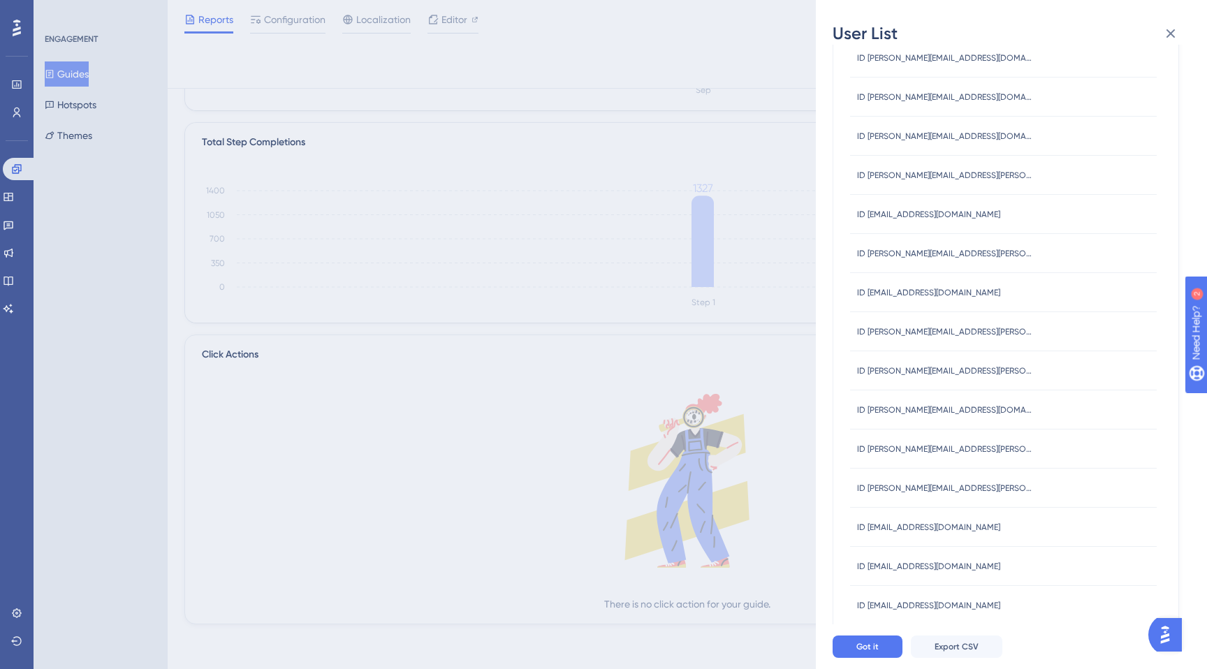
scroll to position [366, 0]
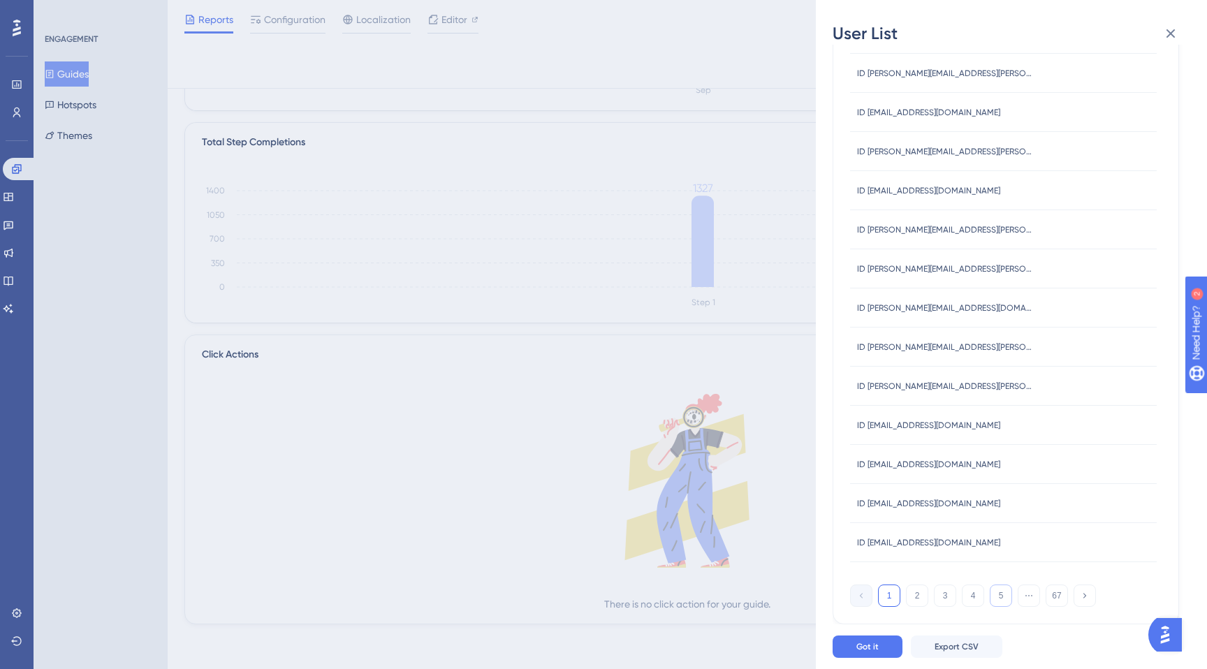
click at [992, 593] on button "5" at bounding box center [1001, 596] width 22 height 22
click at [1159, 36] on button at bounding box center [1170, 34] width 28 height 28
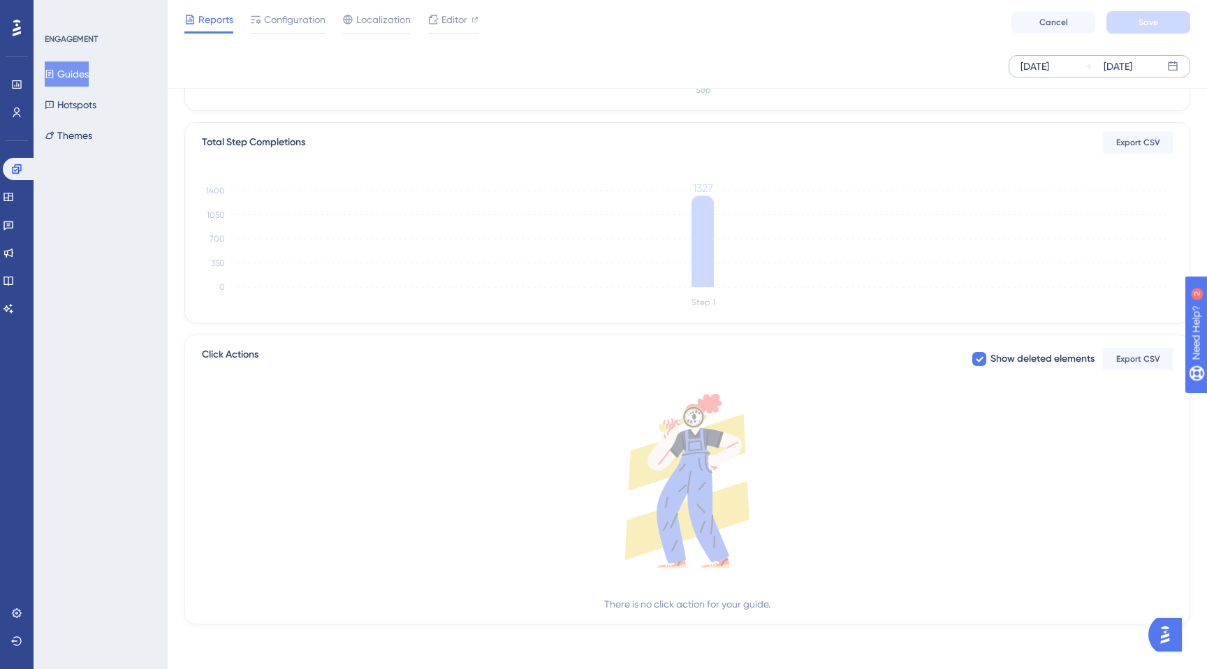
scroll to position [0, 0]
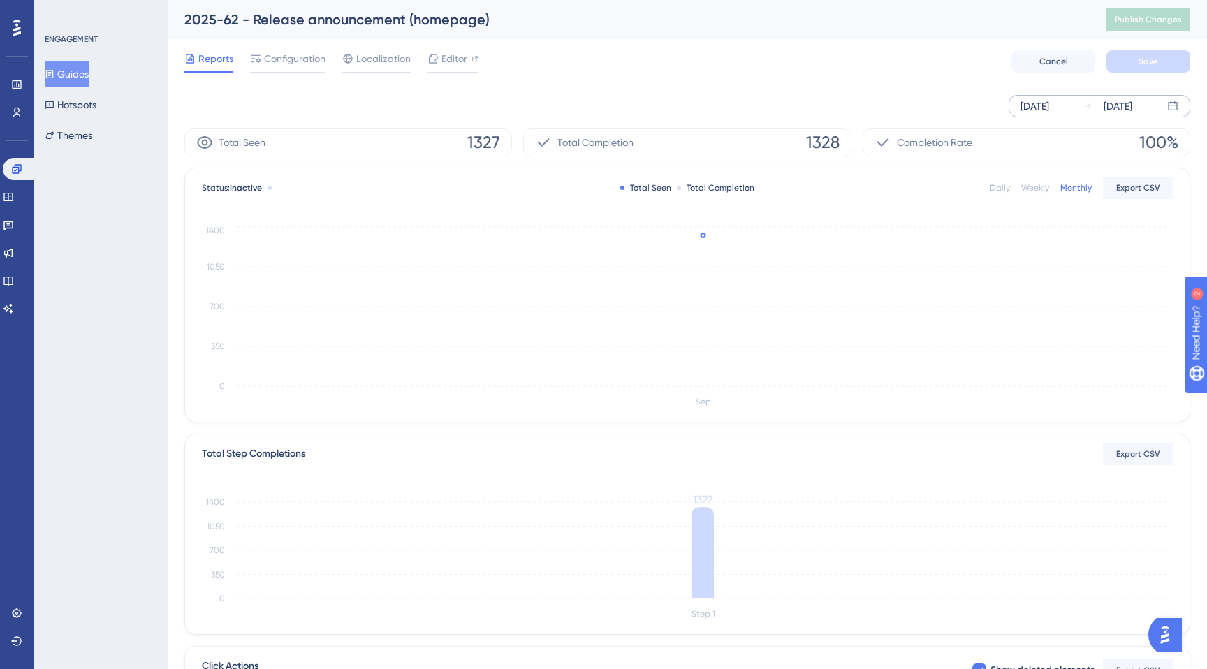
click at [89, 75] on button "Guides" at bounding box center [67, 73] width 44 height 25
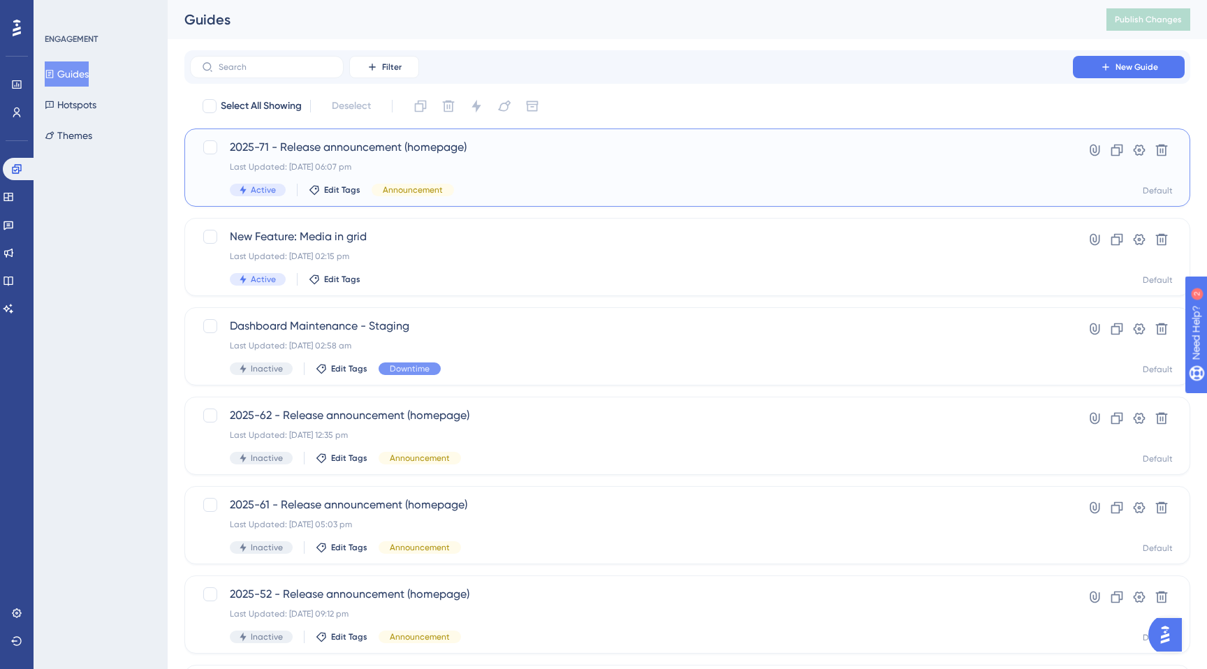
click at [504, 159] on div "2025-71 - Release announcement (homepage) Last Updated: 30 Sept 2025 06:07 pm A…" at bounding box center [631, 167] width 803 height 57
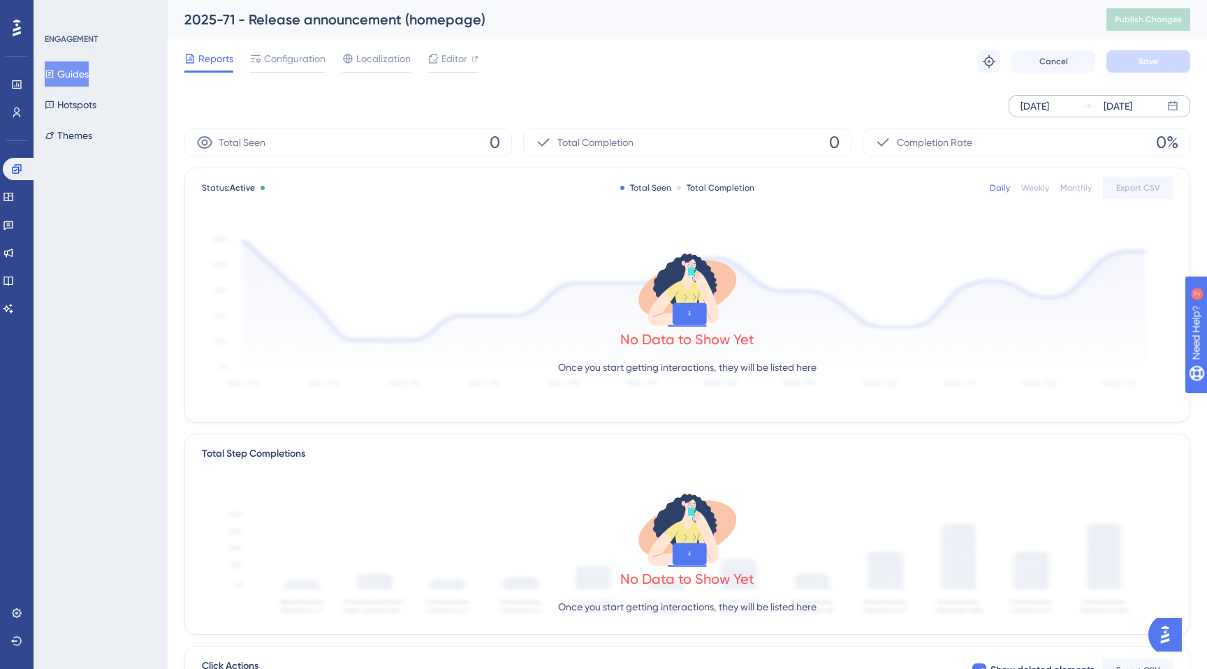
click at [1041, 104] on div "[DATE]" at bounding box center [1034, 106] width 29 height 17
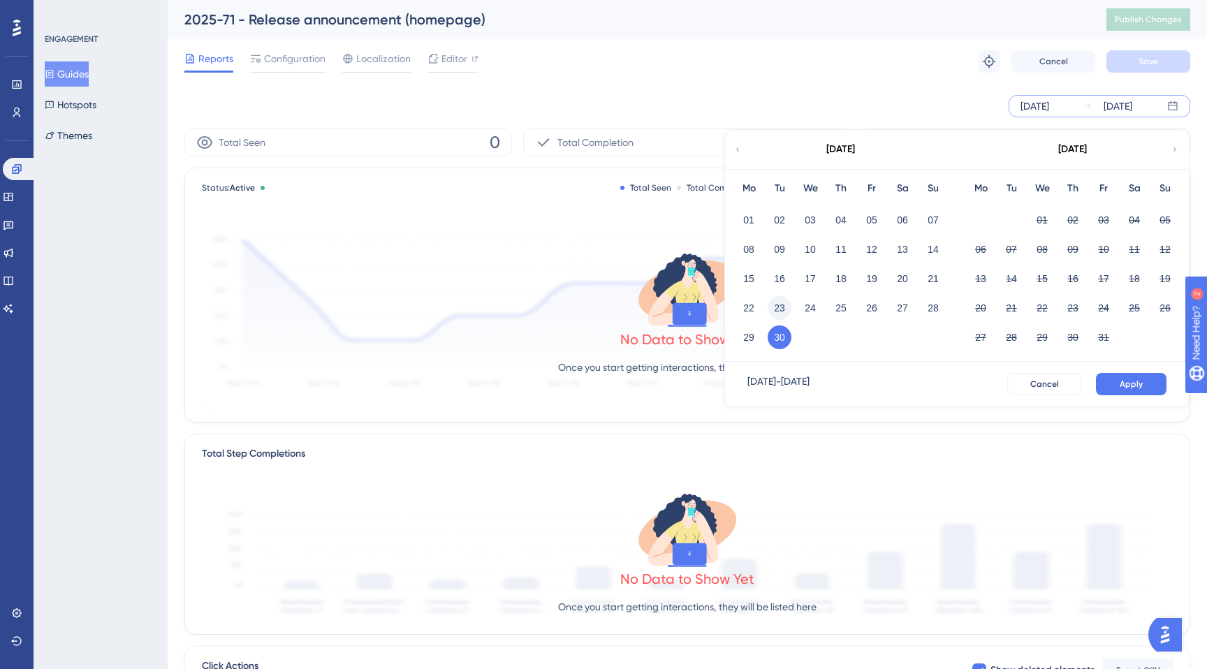
click at [775, 297] on button "23" at bounding box center [779, 308] width 24 height 24
click at [1127, 377] on button "Apply" at bounding box center [1131, 384] width 71 height 22
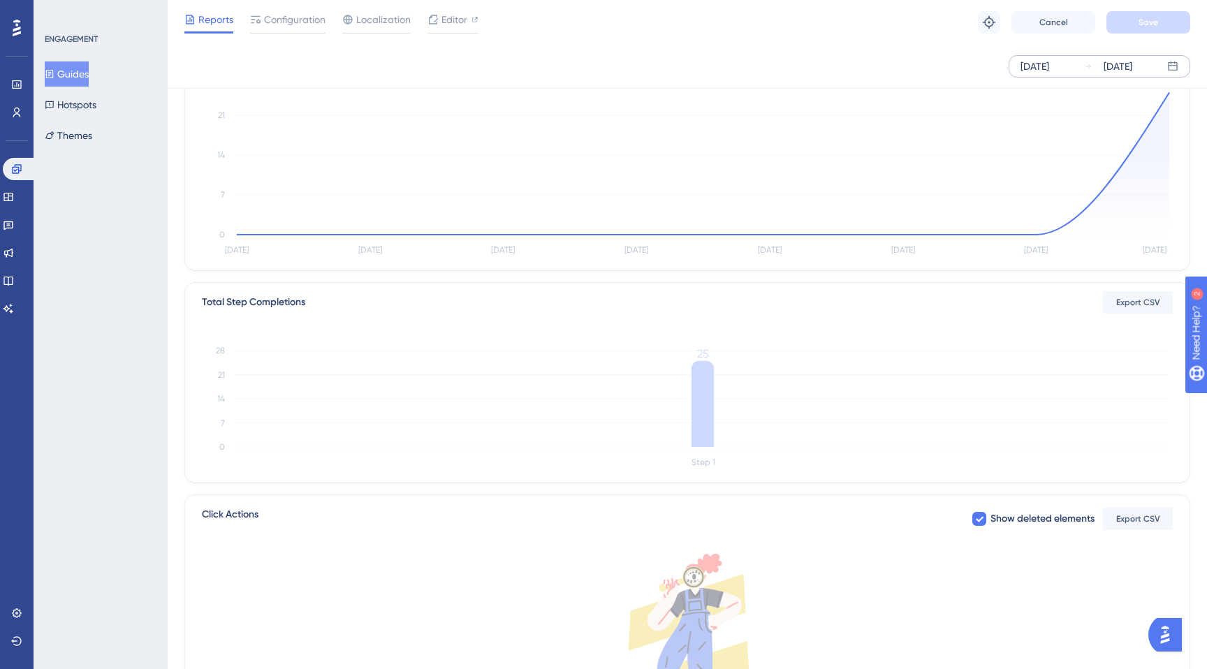
scroll to position [212, 0]
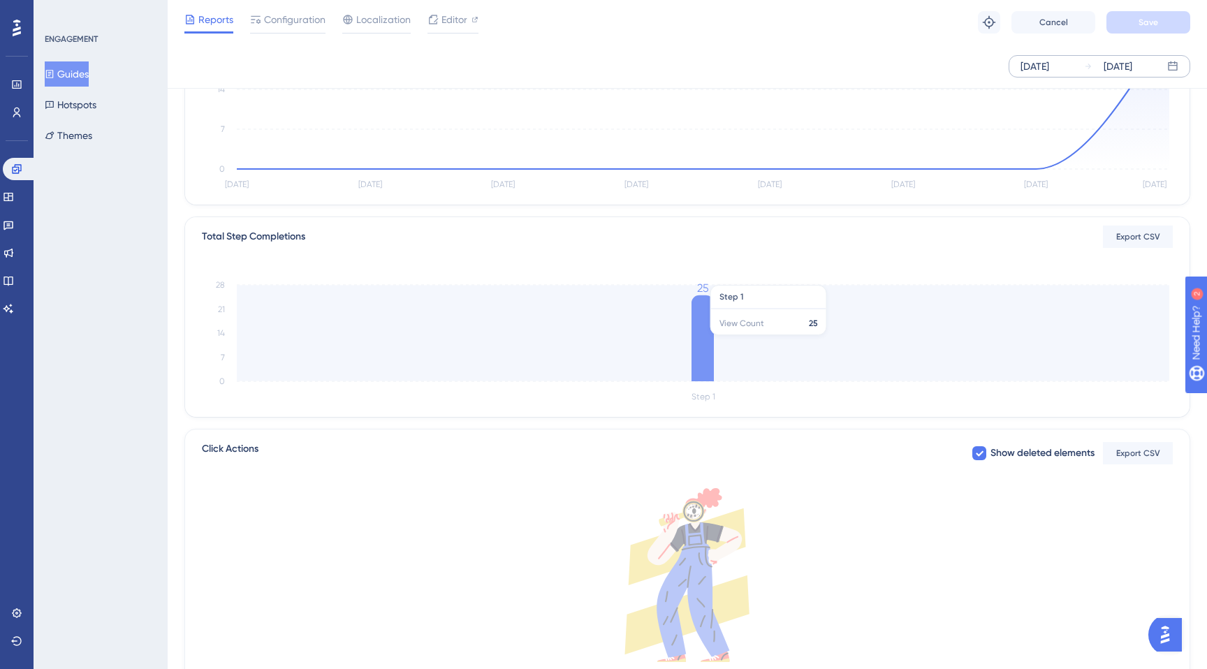
click at [710, 338] on icon at bounding box center [702, 338] width 22 height 86
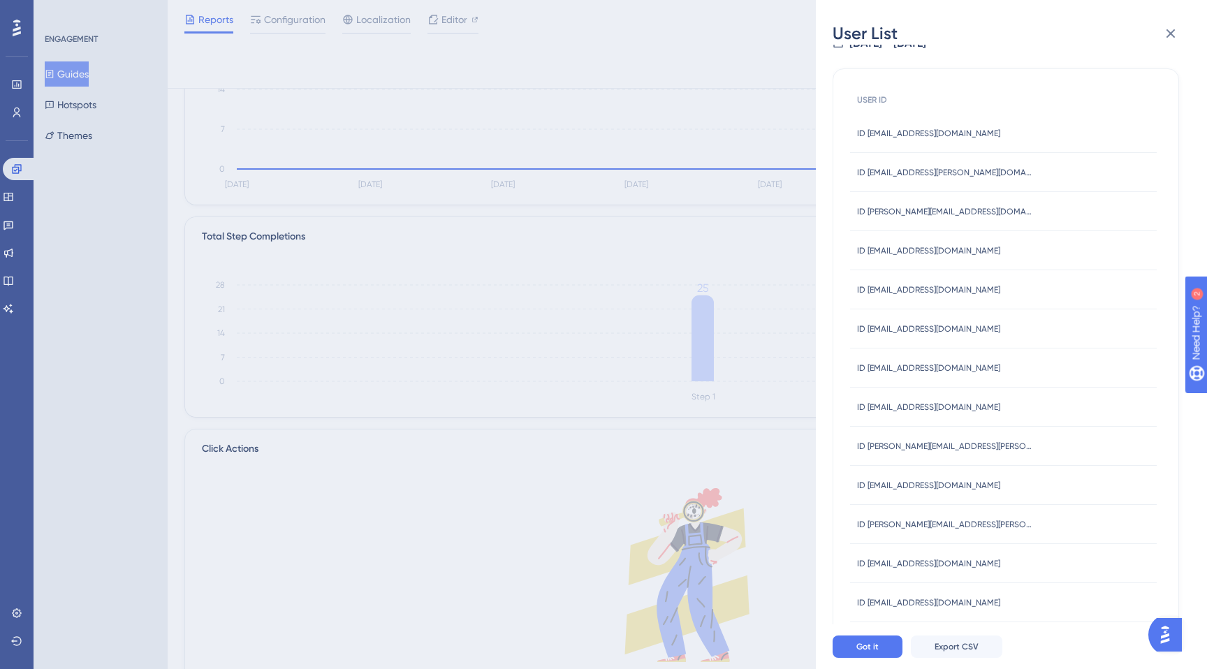
scroll to position [0, 0]
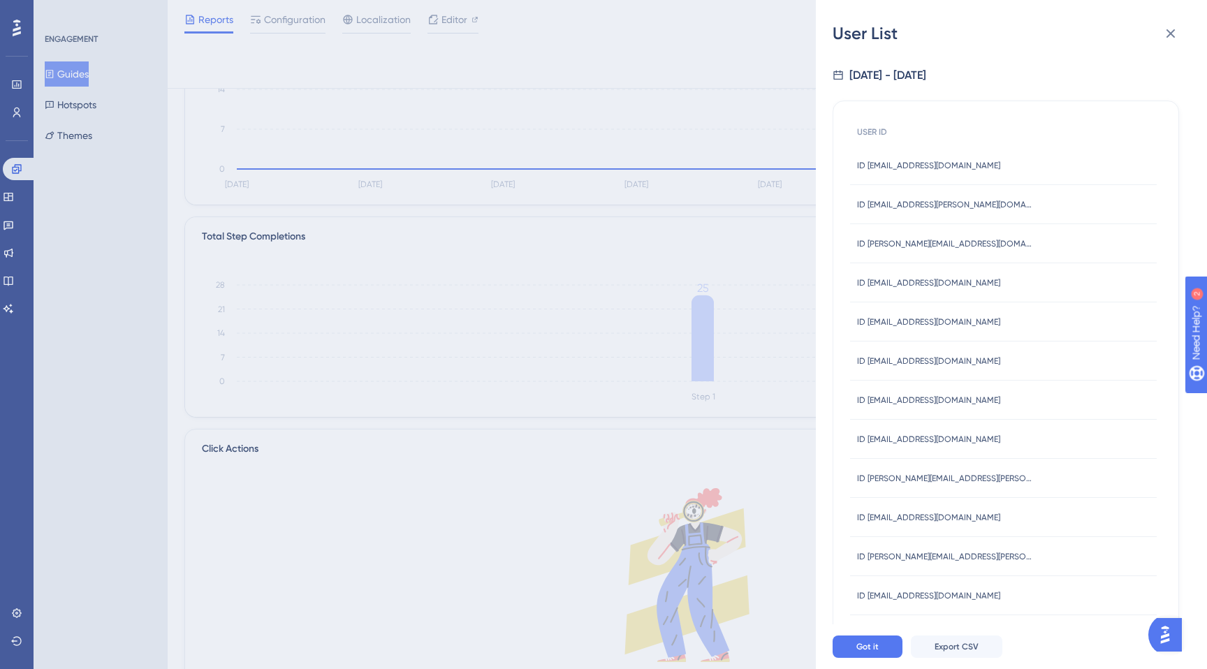
click at [66, 73] on div "User List 9/23/2025 - 9/30/2025 USER ID ID JBabl@directs.com ID JBabl@directs.c…" at bounding box center [603, 334] width 1207 height 669
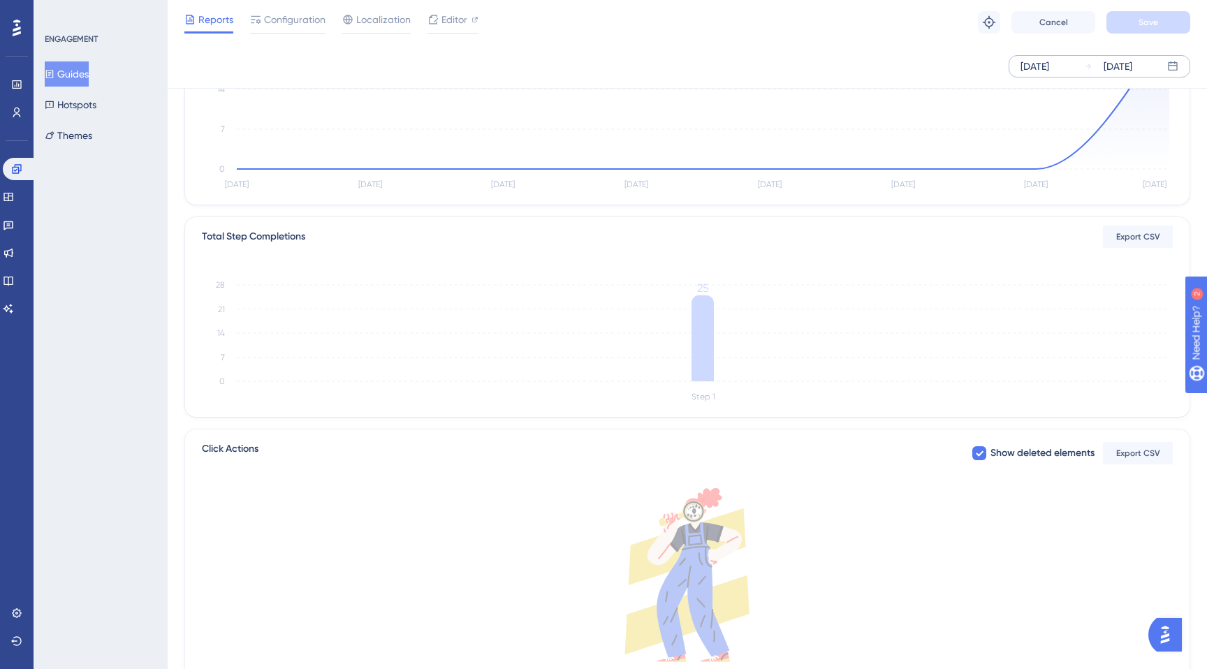
click at [66, 73] on button "Guides" at bounding box center [67, 73] width 44 height 25
